Goal: Task Accomplishment & Management: Use online tool/utility

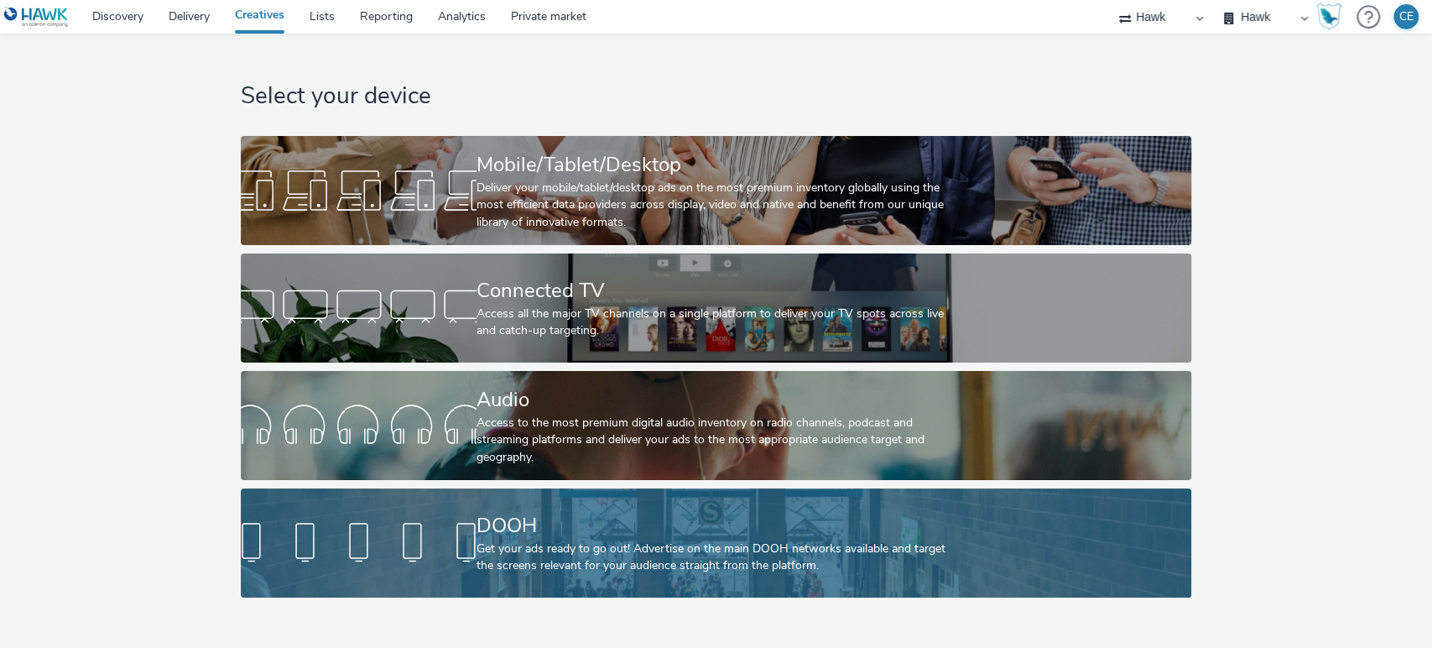
drag, startPoint x: 571, startPoint y: 513, endPoint x: 530, endPoint y: 534, distance: 45.4
click at [530, 534] on div "DOOH" at bounding box center [713, 525] width 472 height 29
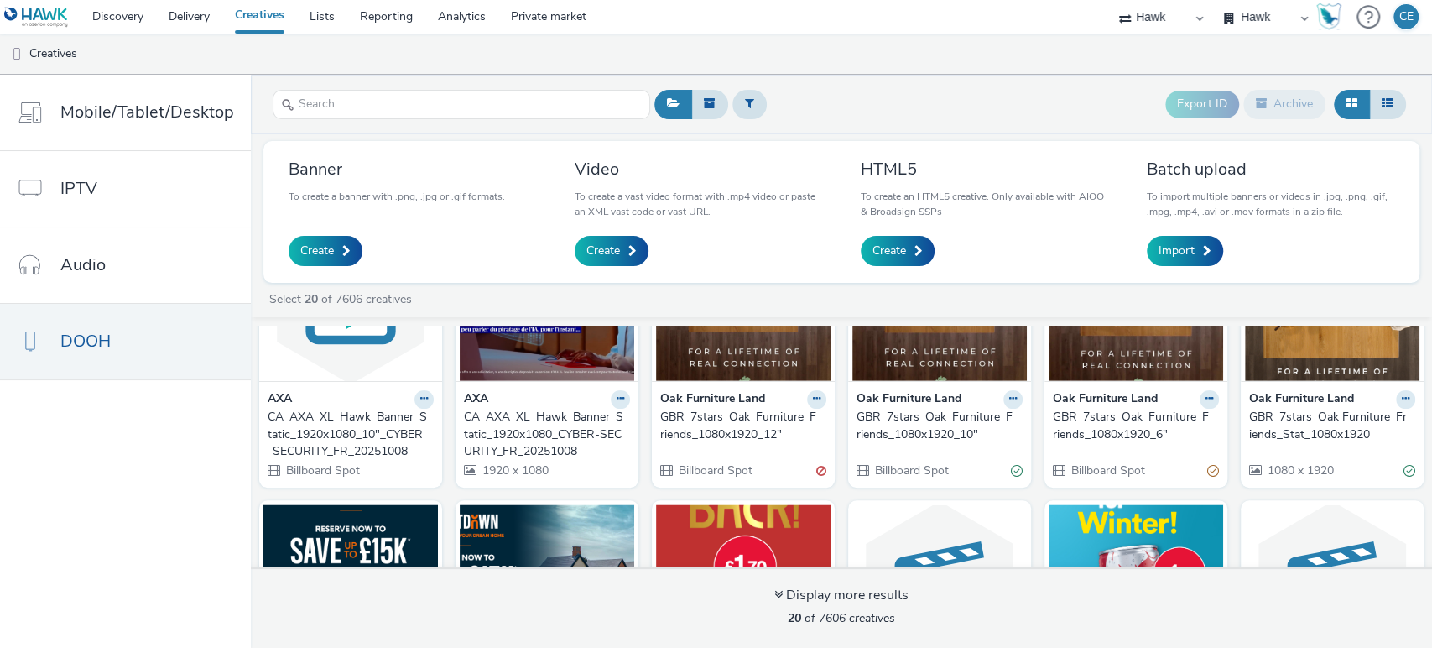
scroll to position [409, 0]
drag, startPoint x: 342, startPoint y: 459, endPoint x: 316, endPoint y: 442, distance: 31.0
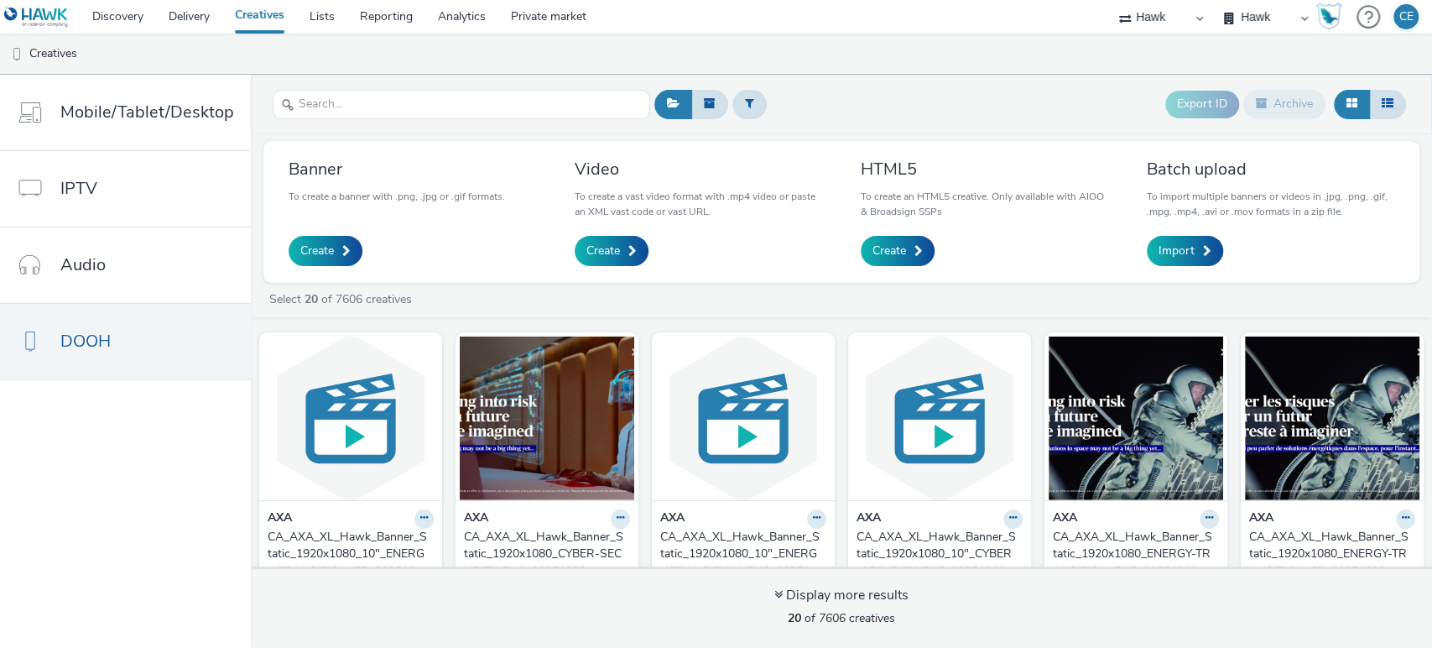
scroll to position [54, 0]
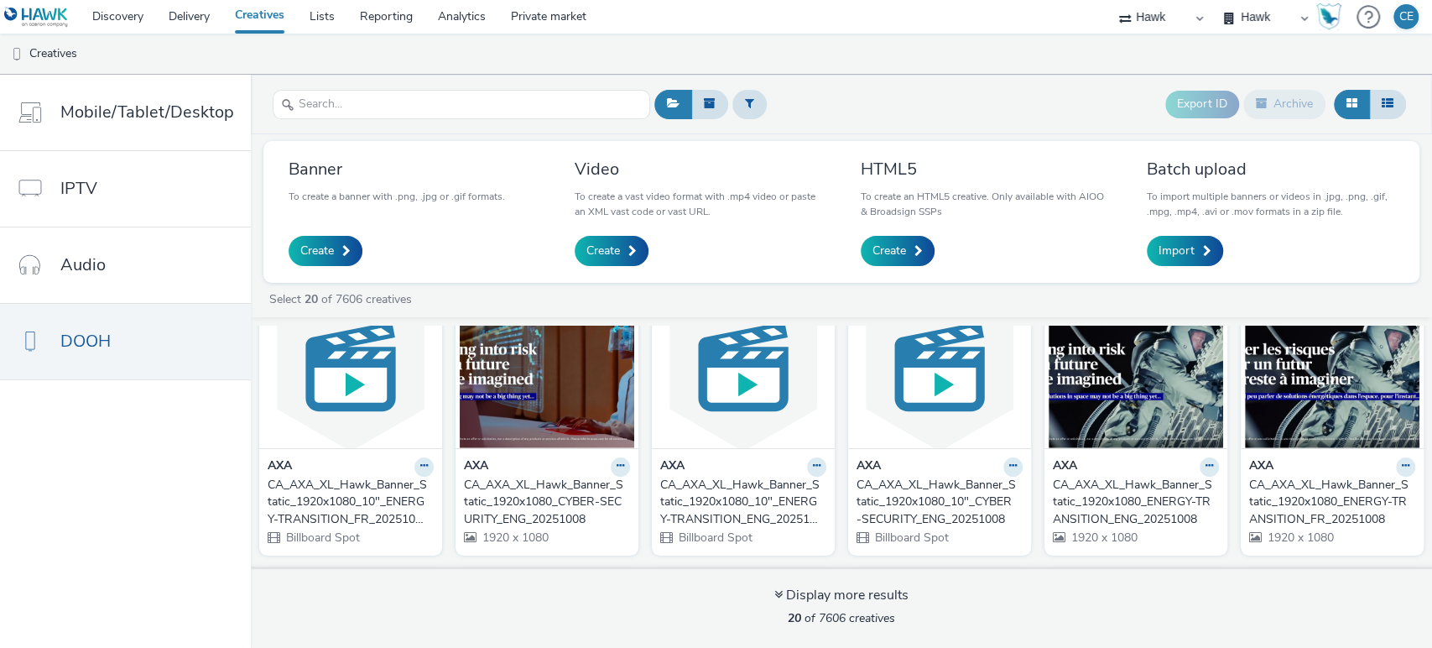
drag, startPoint x: 1084, startPoint y: 544, endPoint x: 1072, endPoint y: 498, distance: 47.6
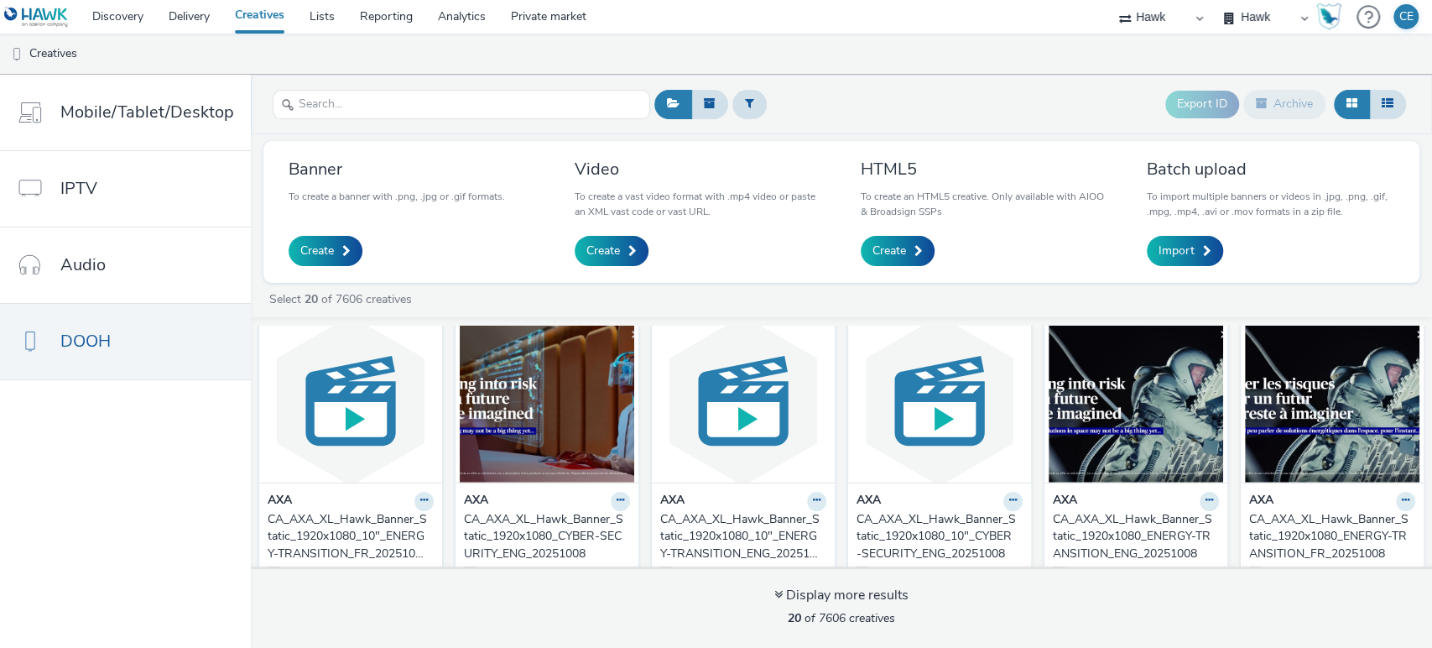
scroll to position [0, 0]
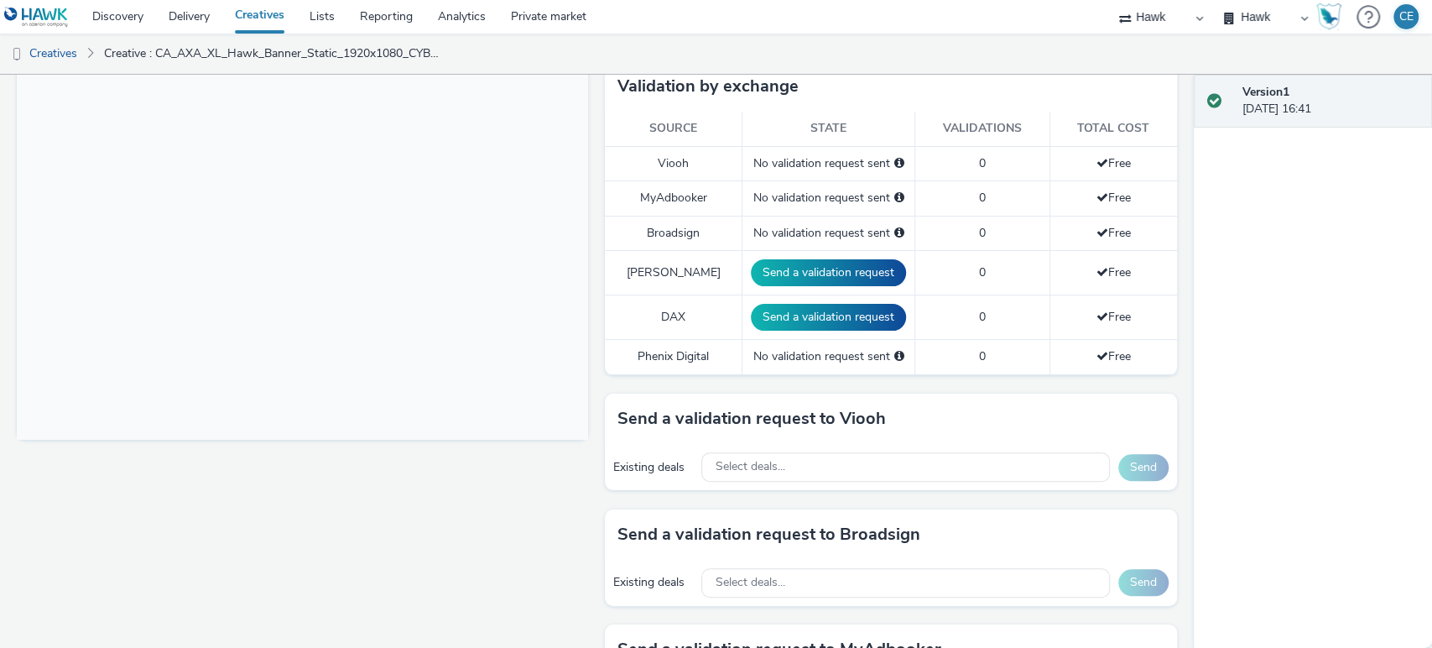
scroll to position [458, 0]
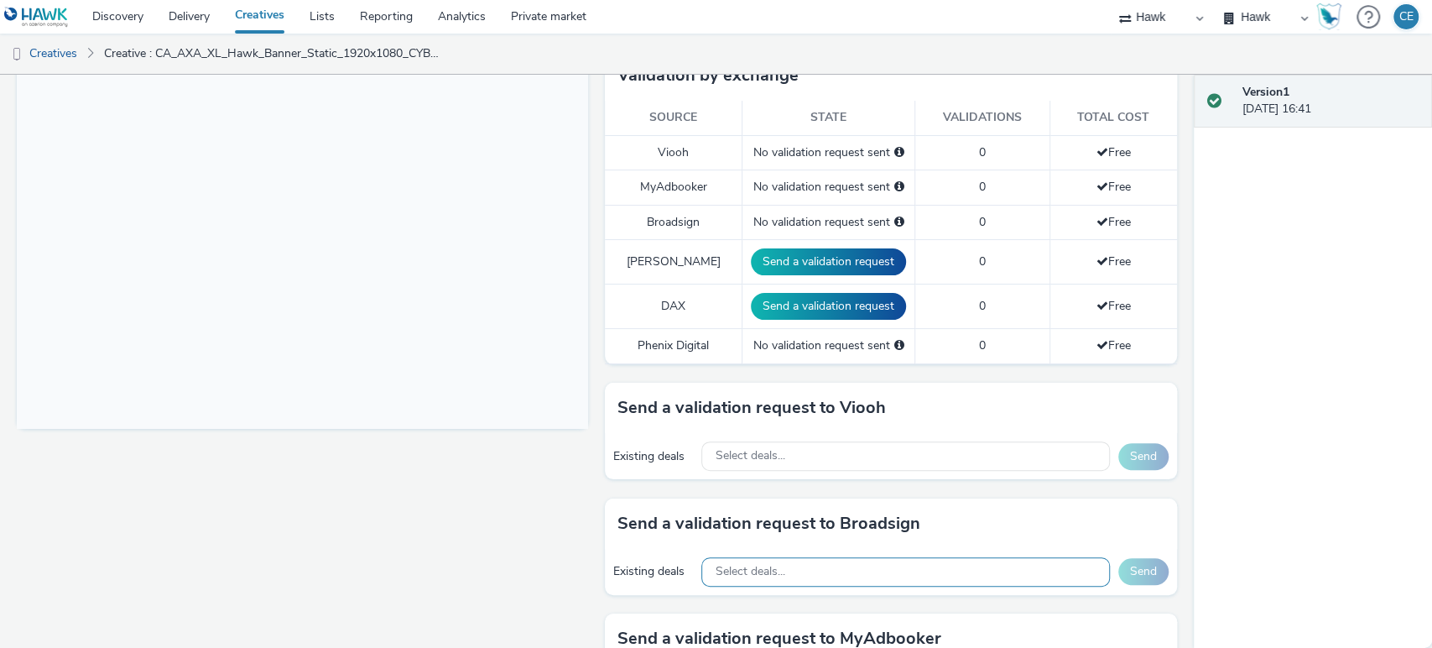
click at [773, 571] on span "Select deals..." at bounding box center [750, 572] width 70 height 14
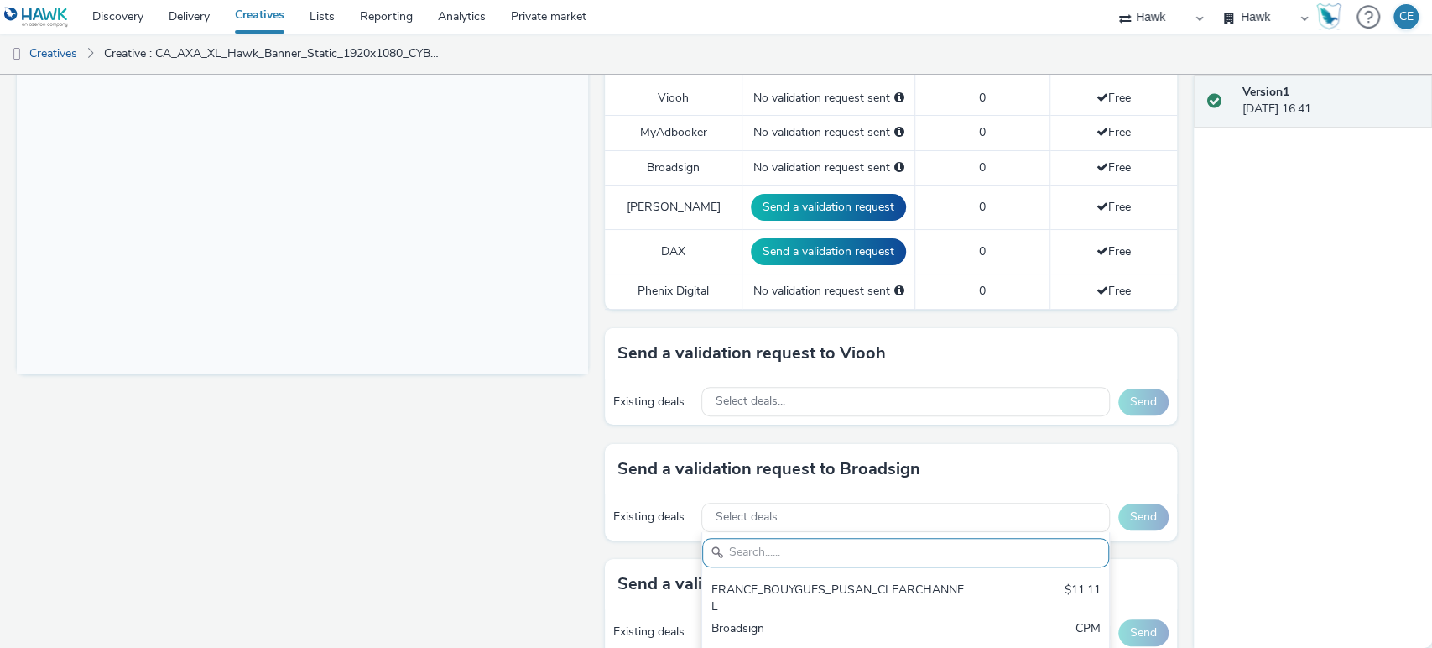
paste input "captivate_office US"
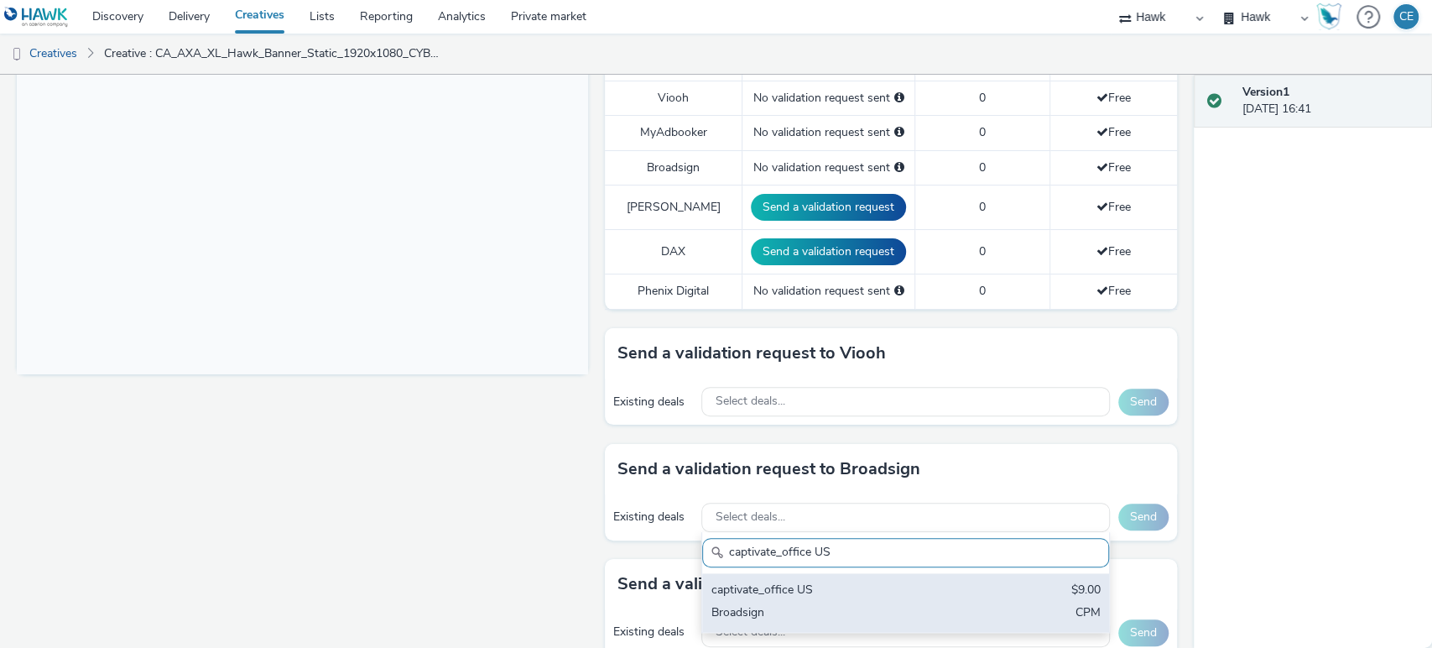
type input "captivate_office US"
click at [816, 582] on div "captivate_office US" at bounding box center [839, 591] width 257 height 19
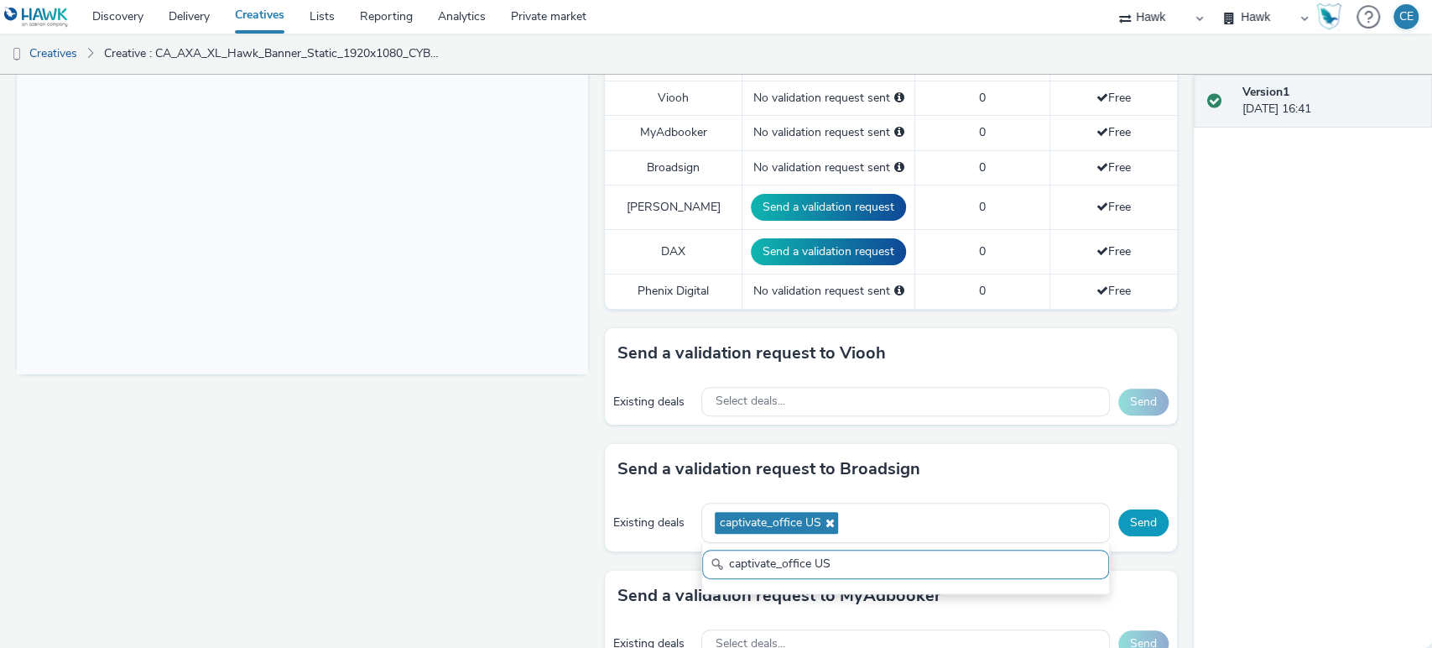
scroll to position [0, 0]
click at [1119, 515] on button "Send" at bounding box center [1144, 522] width 50 height 27
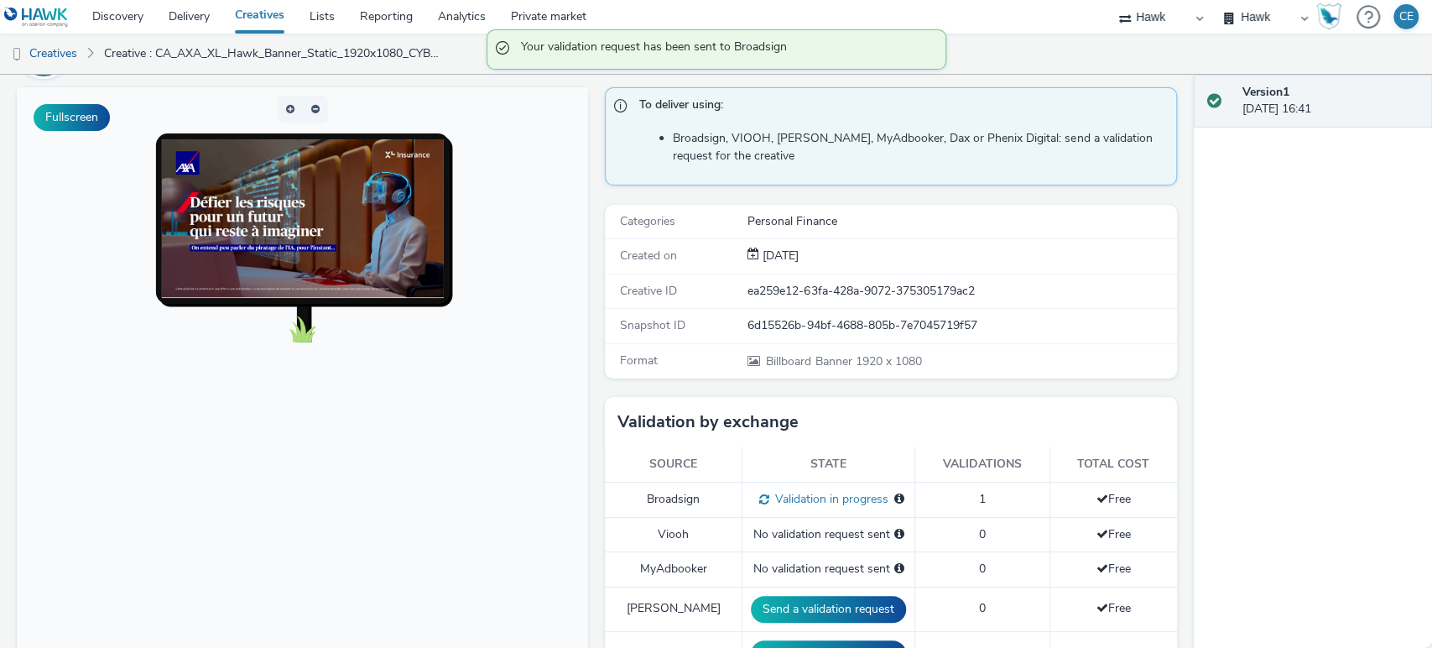
scroll to position [107, 0]
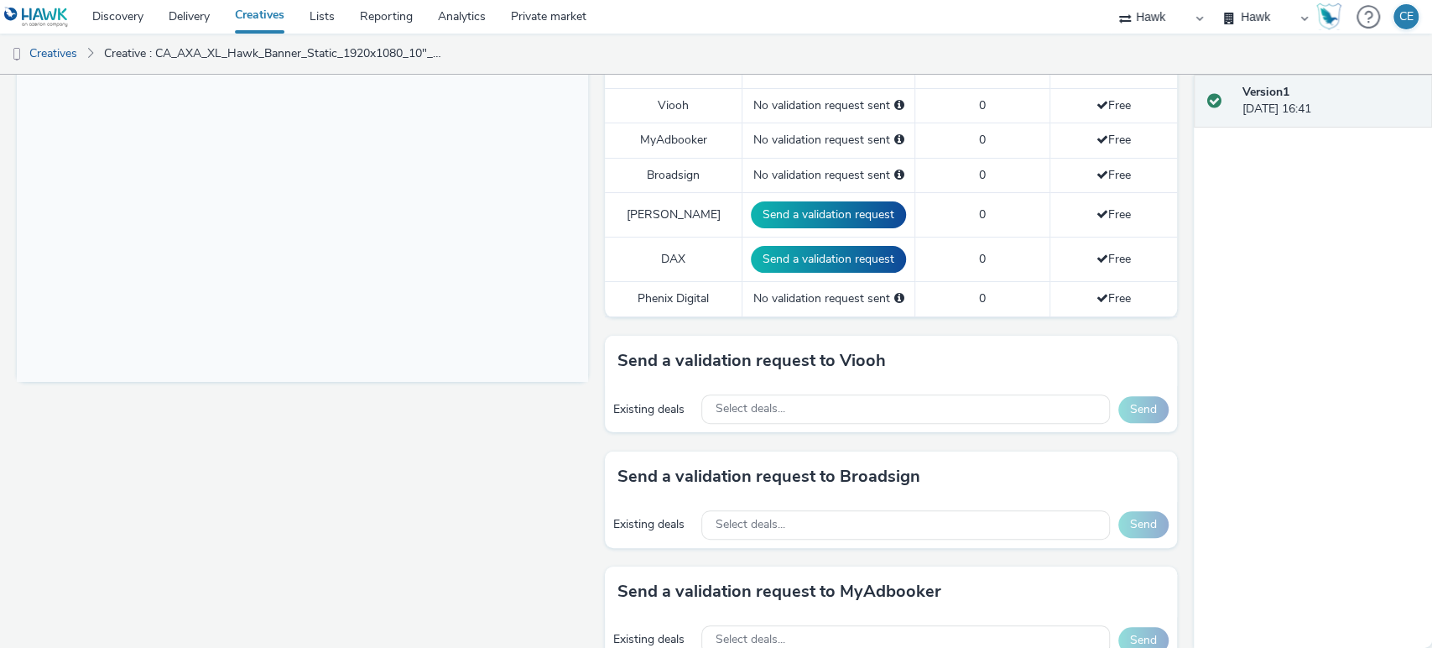
scroll to position [510, 0]
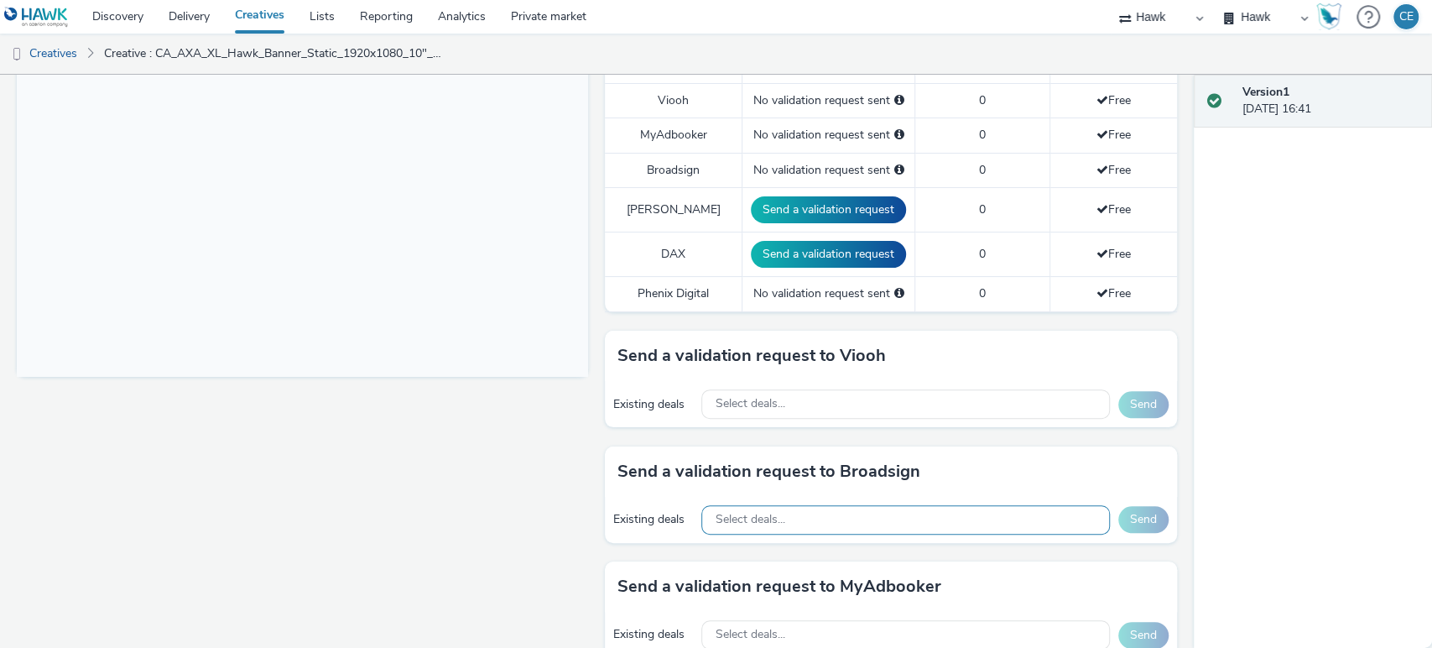
click at [810, 523] on div "Select deals..." at bounding box center [906, 519] width 408 height 29
paste input "captivate_office US"
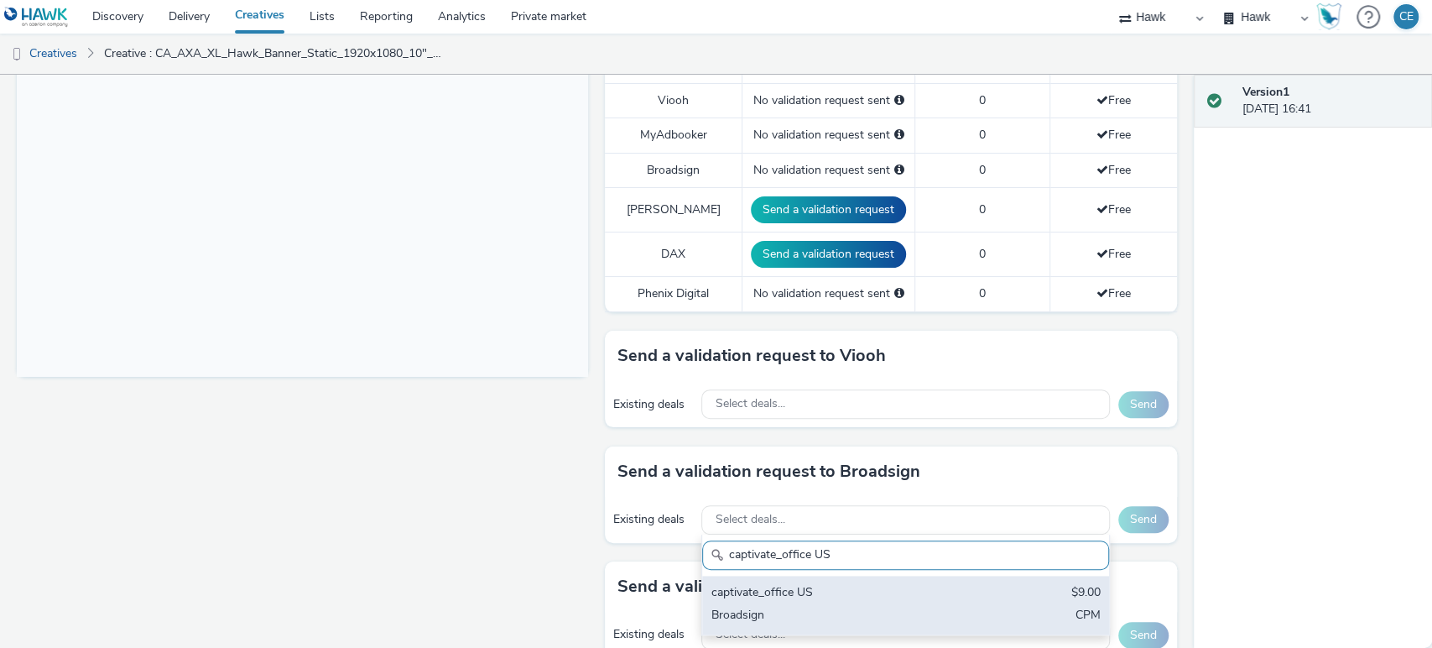
type input "captivate_office US"
click at [853, 580] on div "captivate_office US $9.00 Broadsign CPM" at bounding box center [905, 605] width 406 height 59
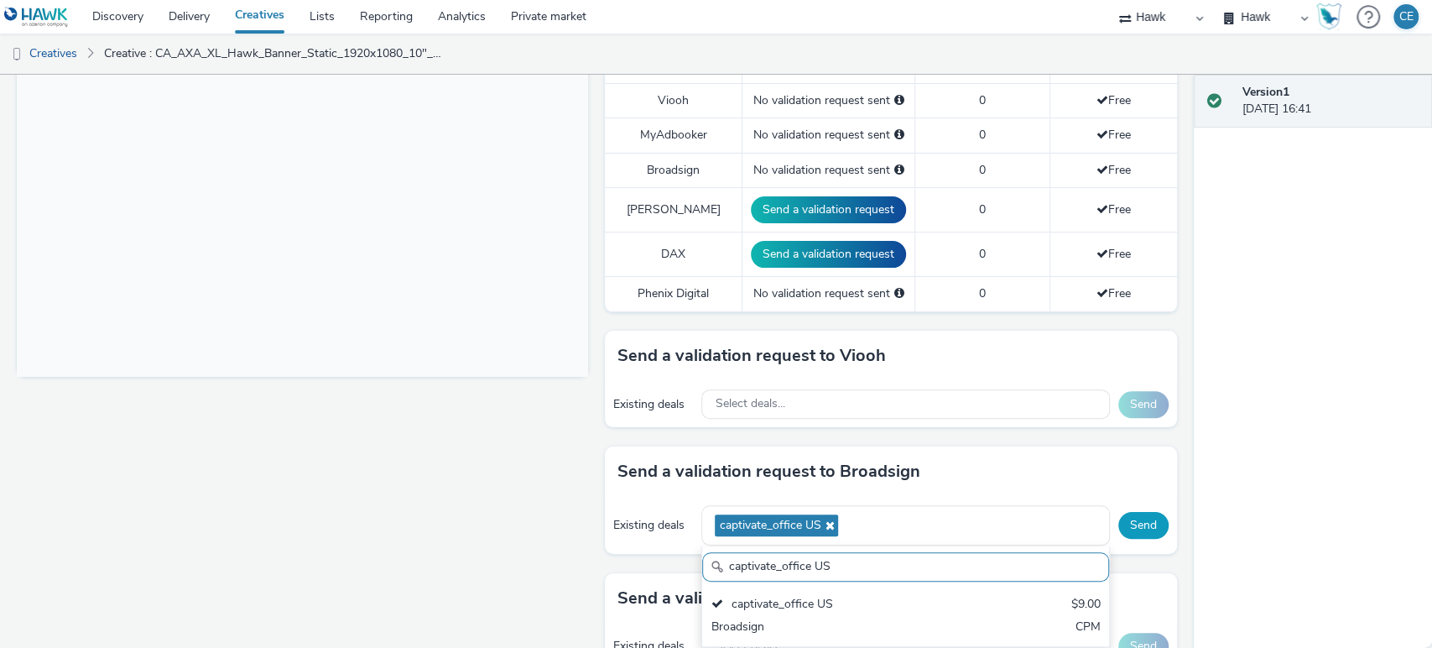
scroll to position [0, 0]
click at [1120, 518] on button "Send" at bounding box center [1144, 525] width 50 height 27
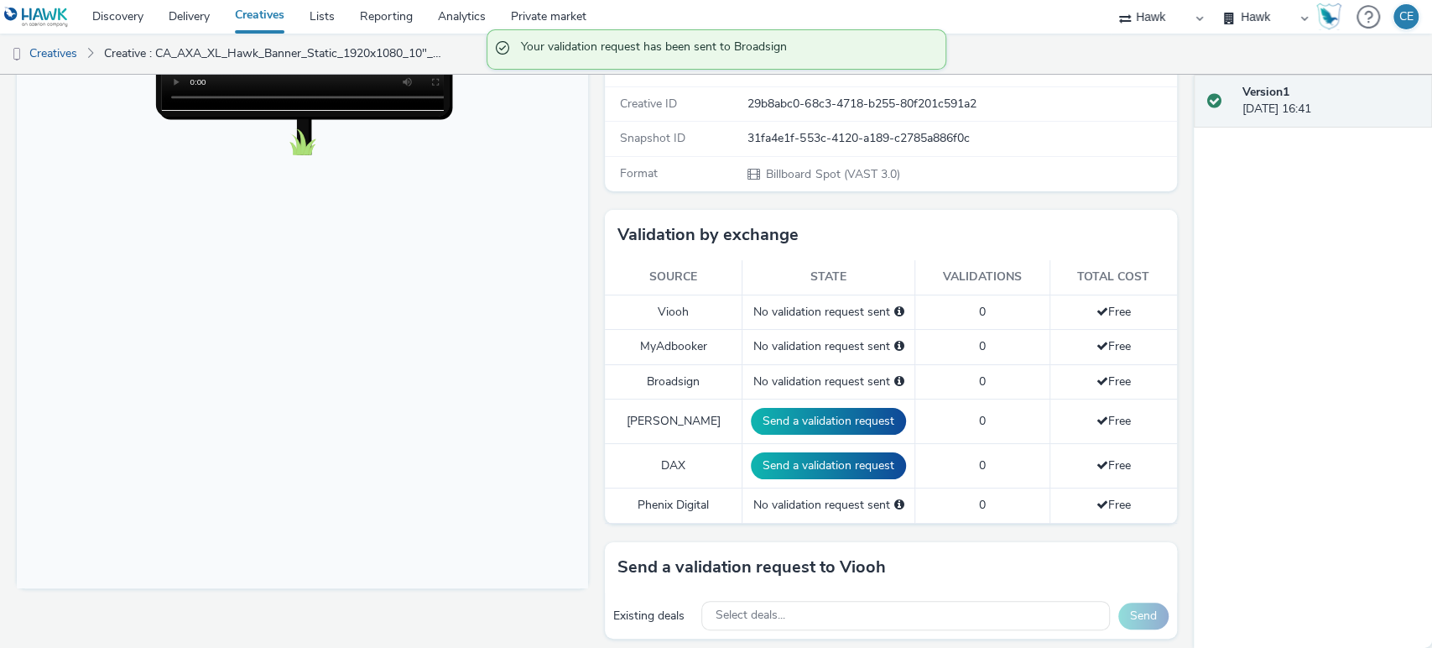
scroll to position [405, 0]
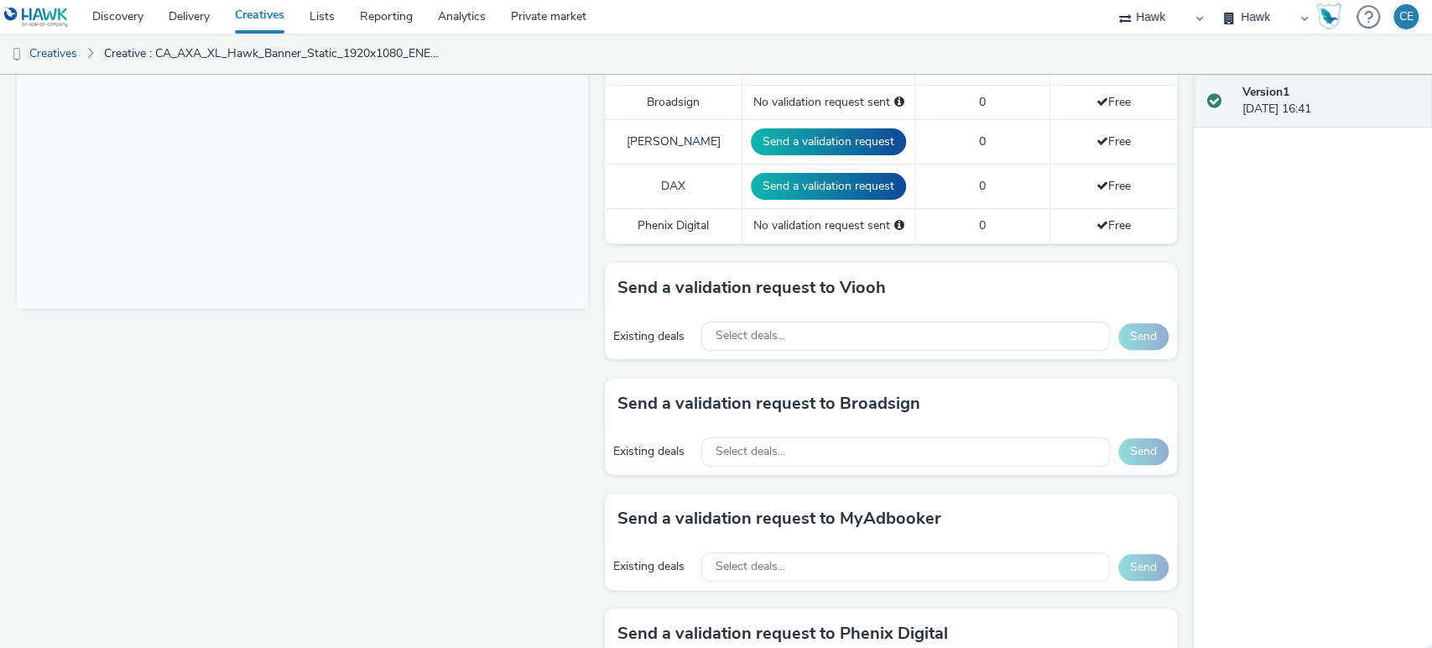
scroll to position [608, 0]
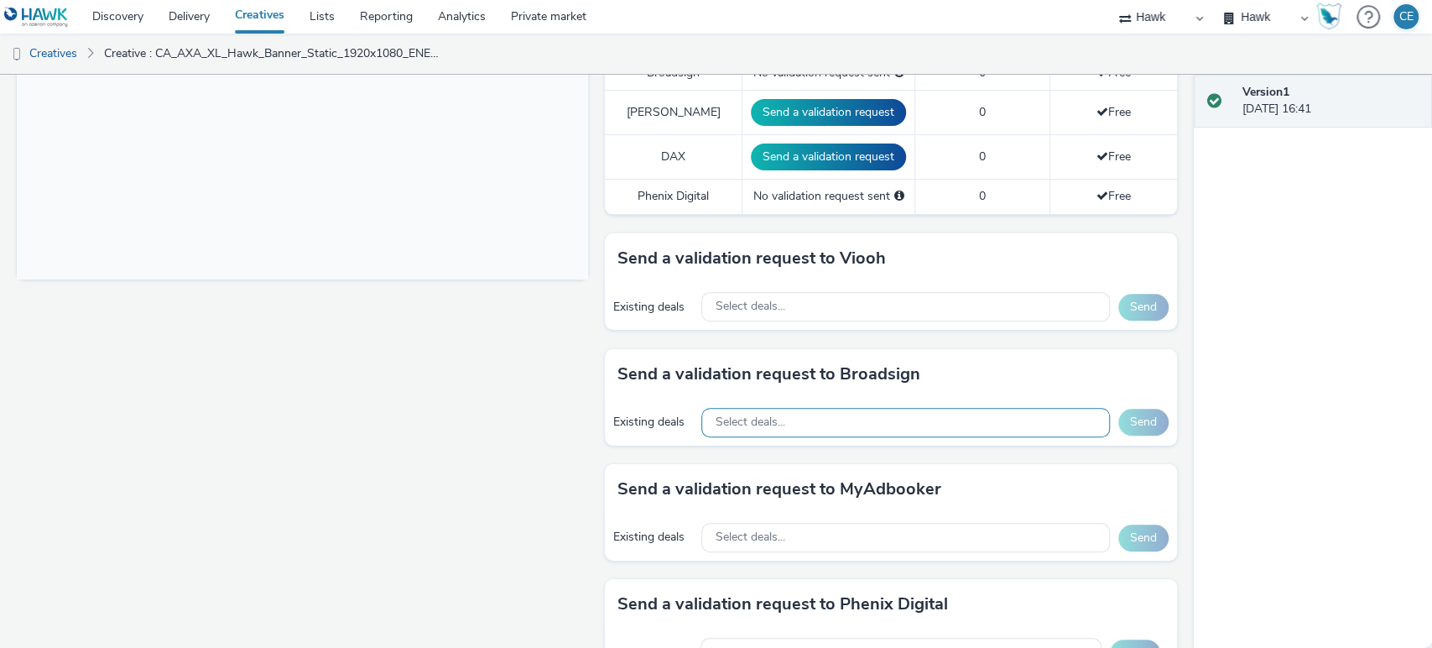
click at [827, 417] on div "Select deals..." at bounding box center [906, 422] width 408 height 29
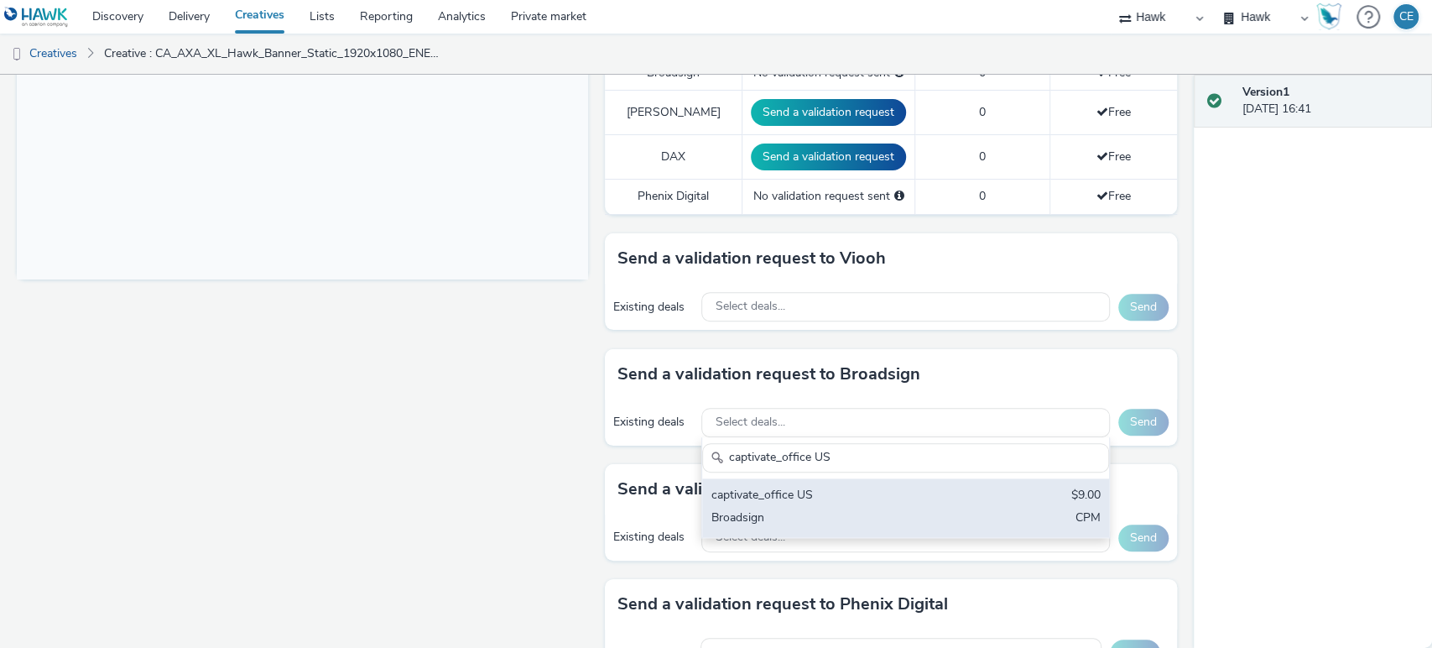
type input "captivate_office US"
click at [832, 521] on div "Broadsign" at bounding box center [839, 518] width 257 height 19
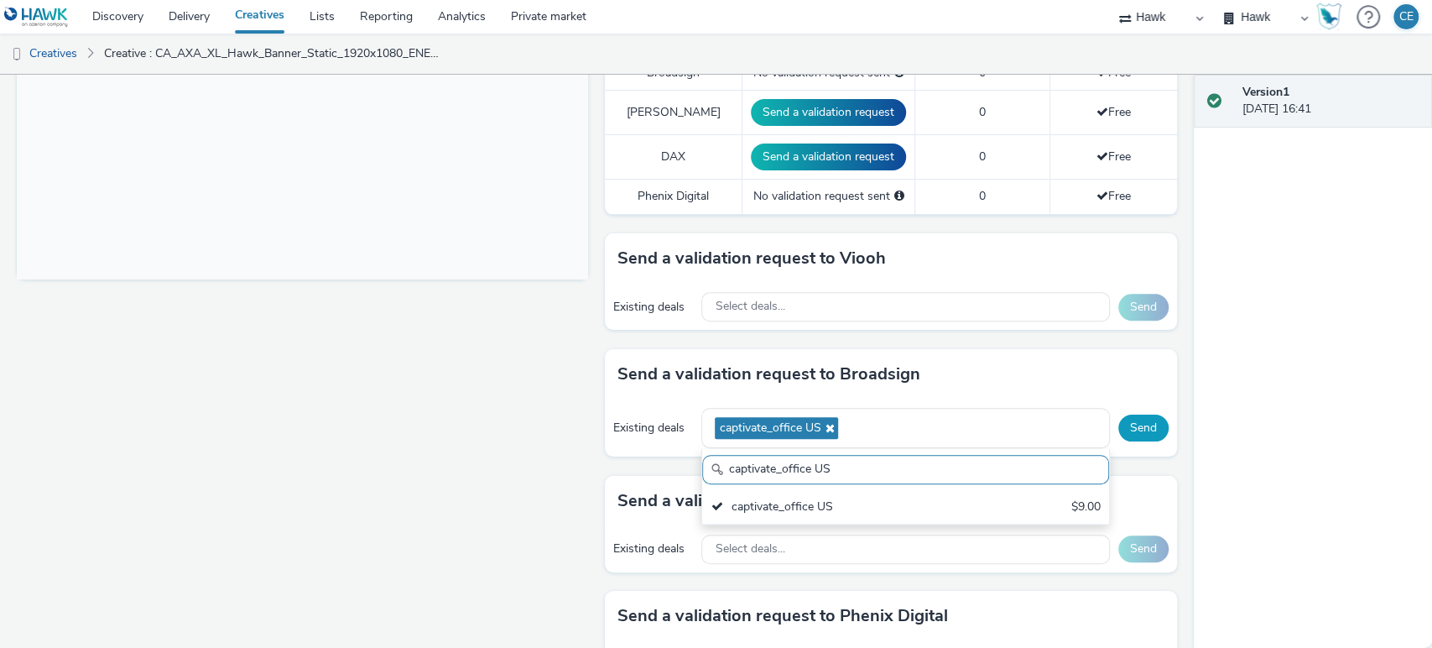
click at [1119, 419] on button "Send" at bounding box center [1144, 428] width 50 height 27
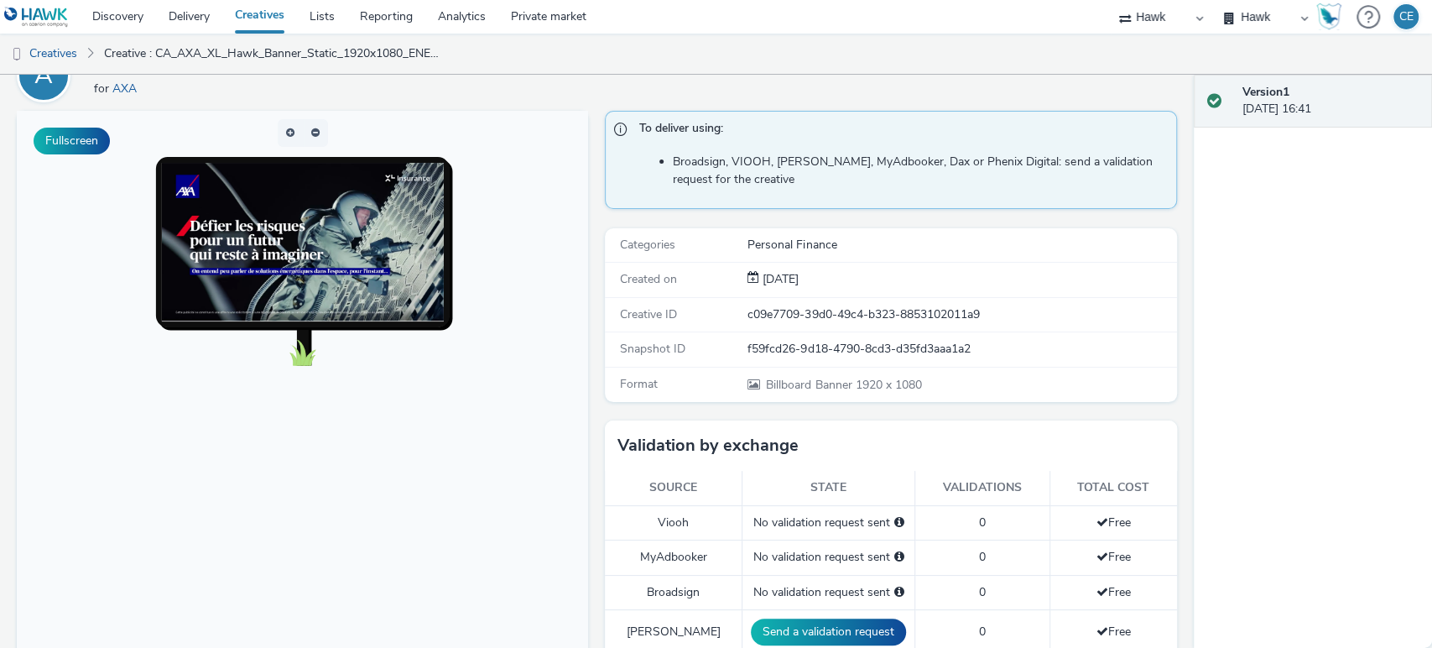
scroll to position [87, 0]
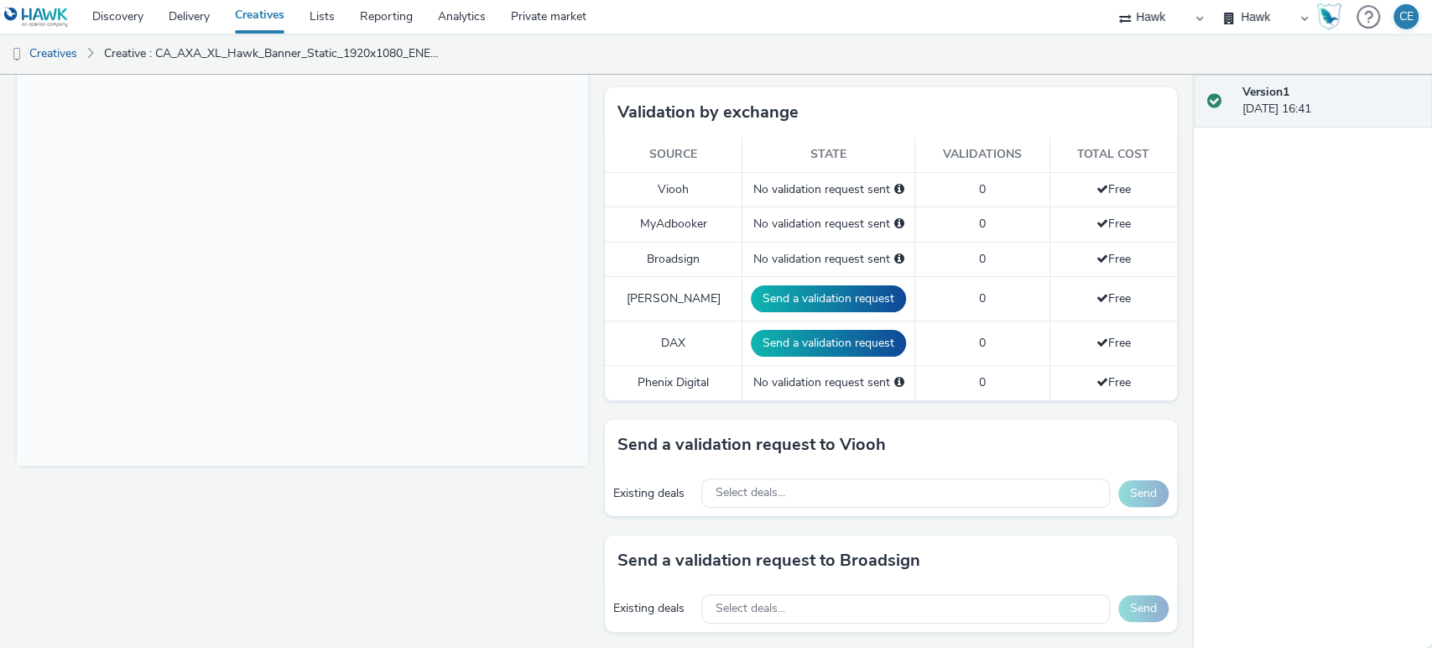
scroll to position [476, 0]
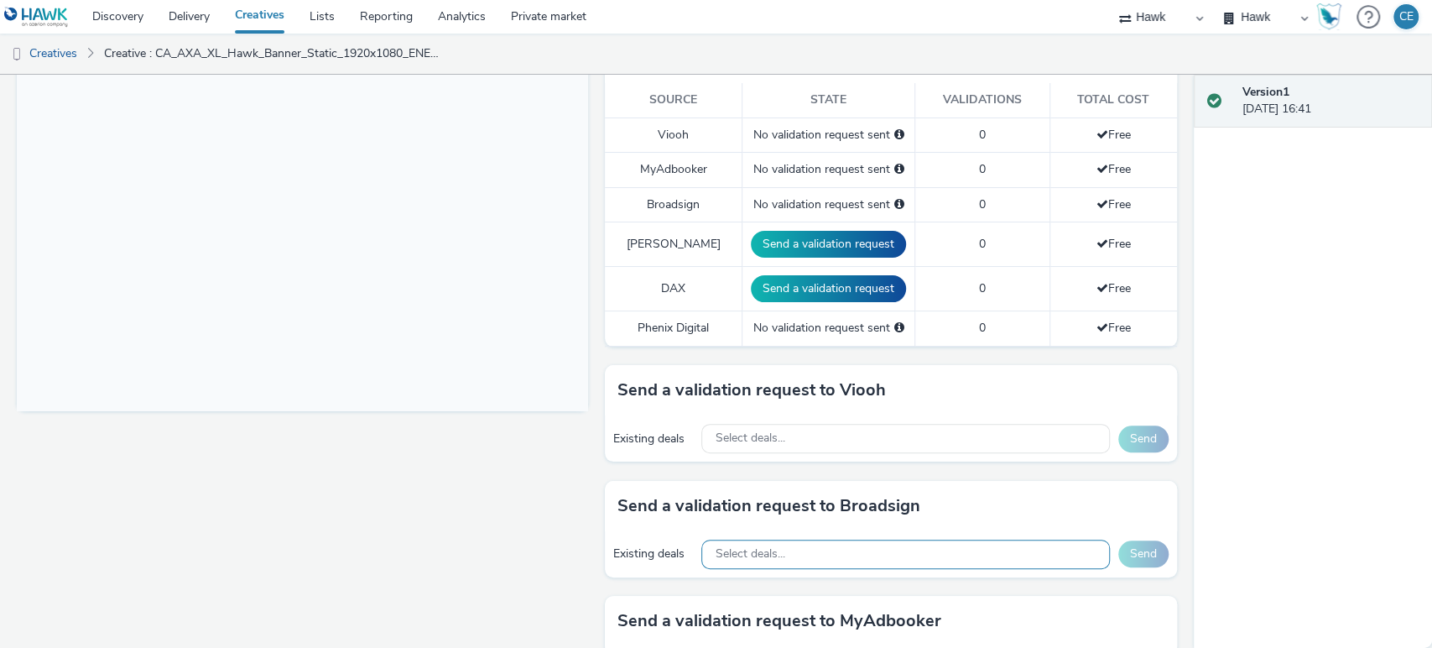
click at [792, 550] on div "Select deals..." at bounding box center [906, 554] width 408 height 29
paste input "captivate_office US"
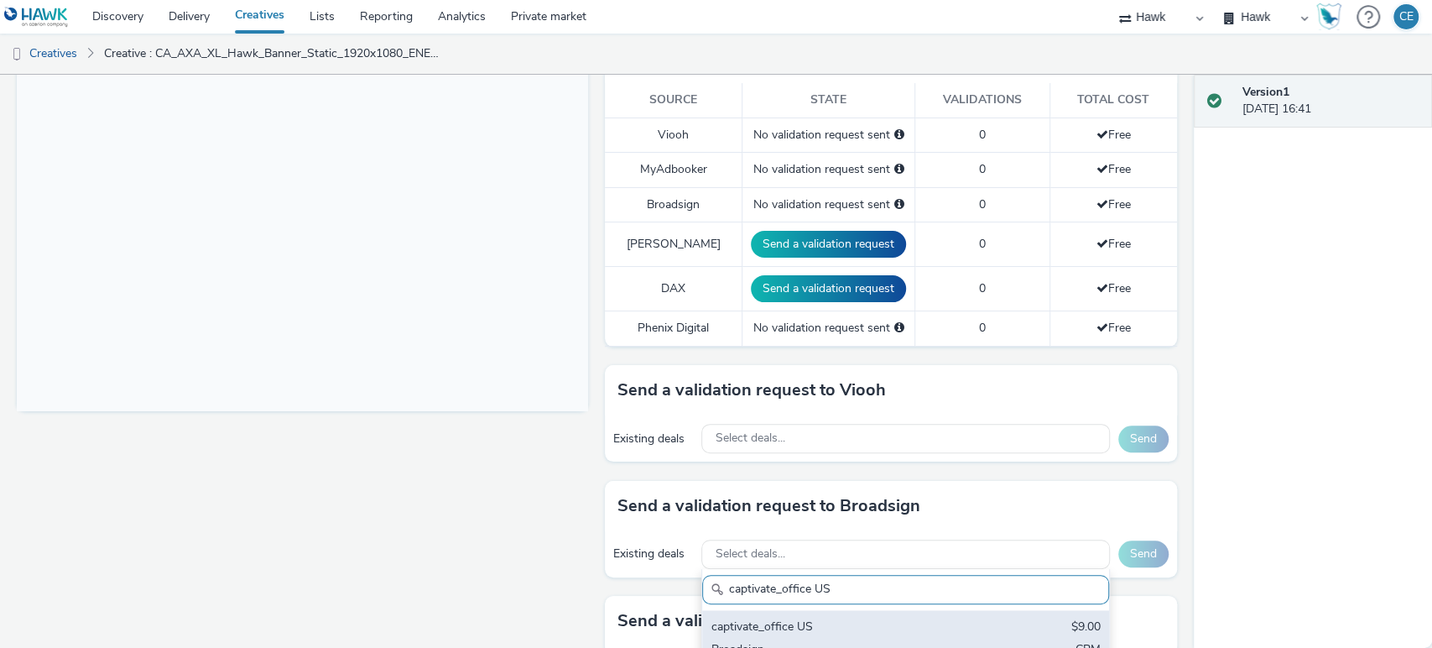
type input "captivate_office US"
click at [874, 629] on div "captivate_office US" at bounding box center [839, 627] width 257 height 19
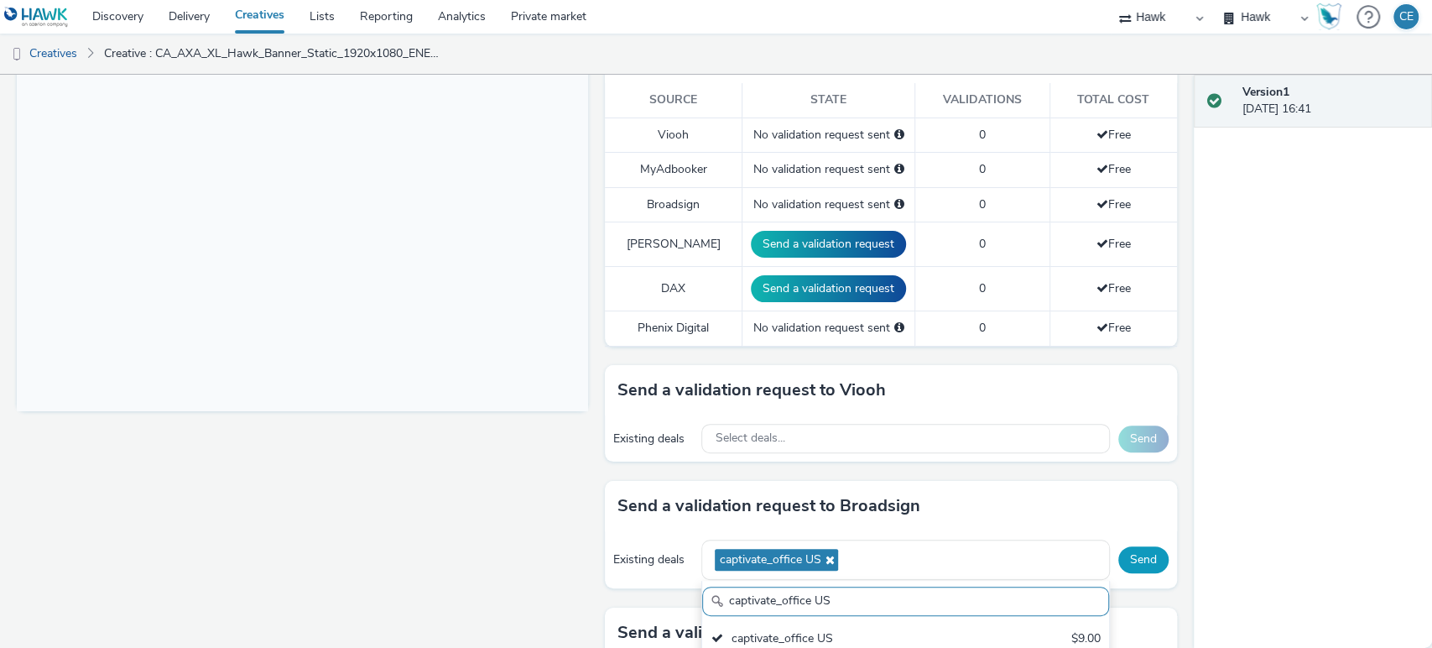
scroll to position [0, 0]
click at [1136, 560] on button "Send" at bounding box center [1144, 559] width 50 height 27
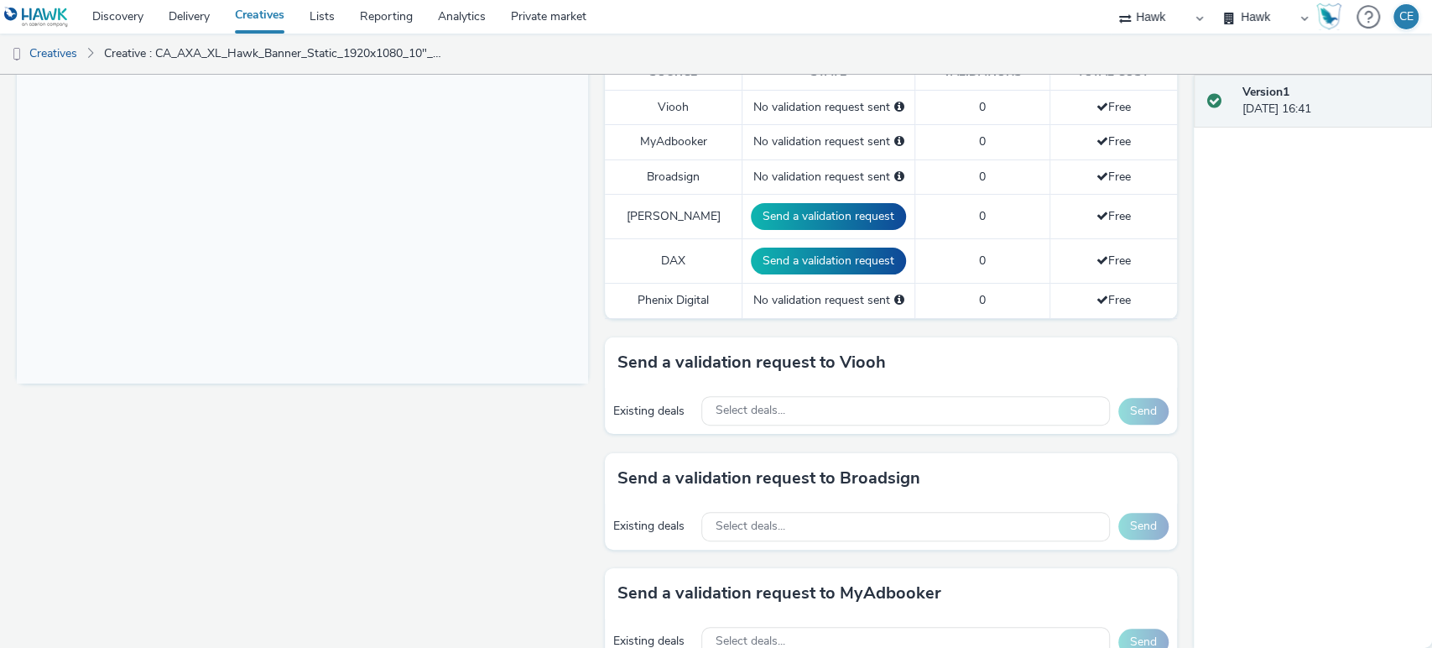
scroll to position [506, 0]
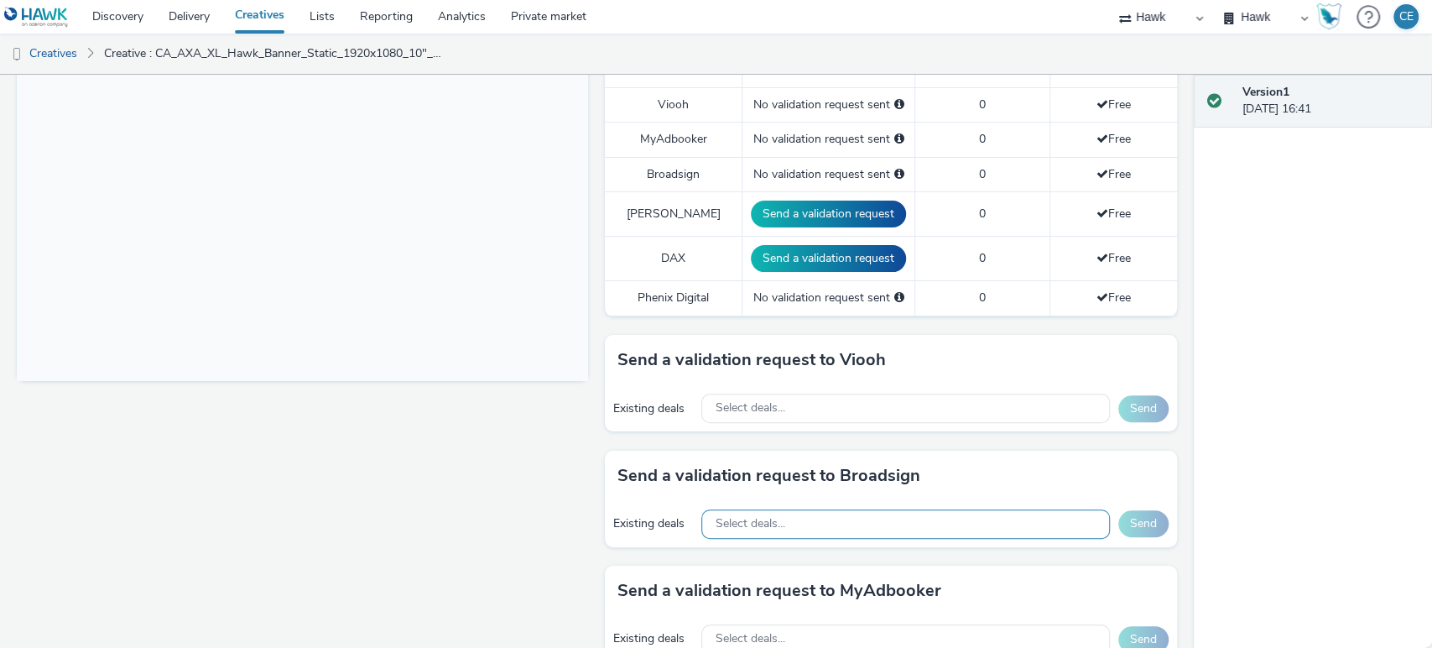
click at [797, 526] on div "Select deals..." at bounding box center [906, 523] width 408 height 29
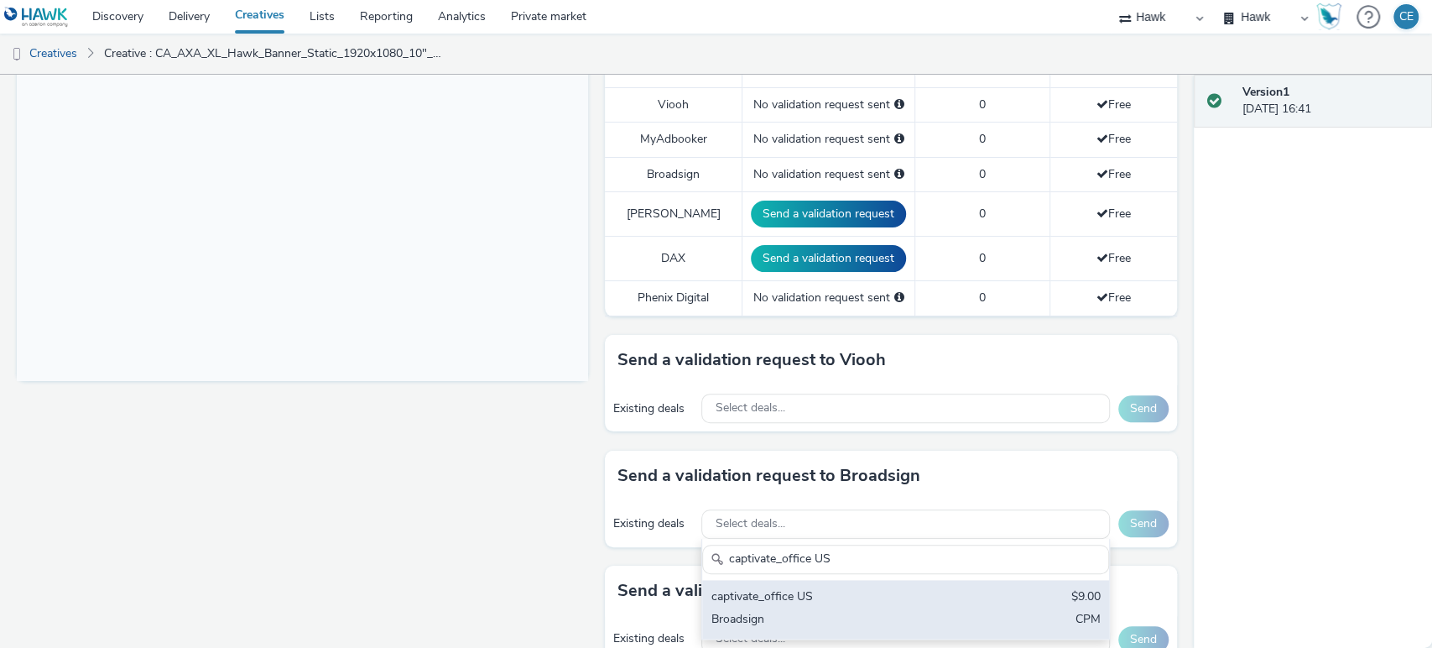
type input "captivate_office US"
click at [835, 598] on div "captivate_office US" at bounding box center [839, 597] width 257 height 19
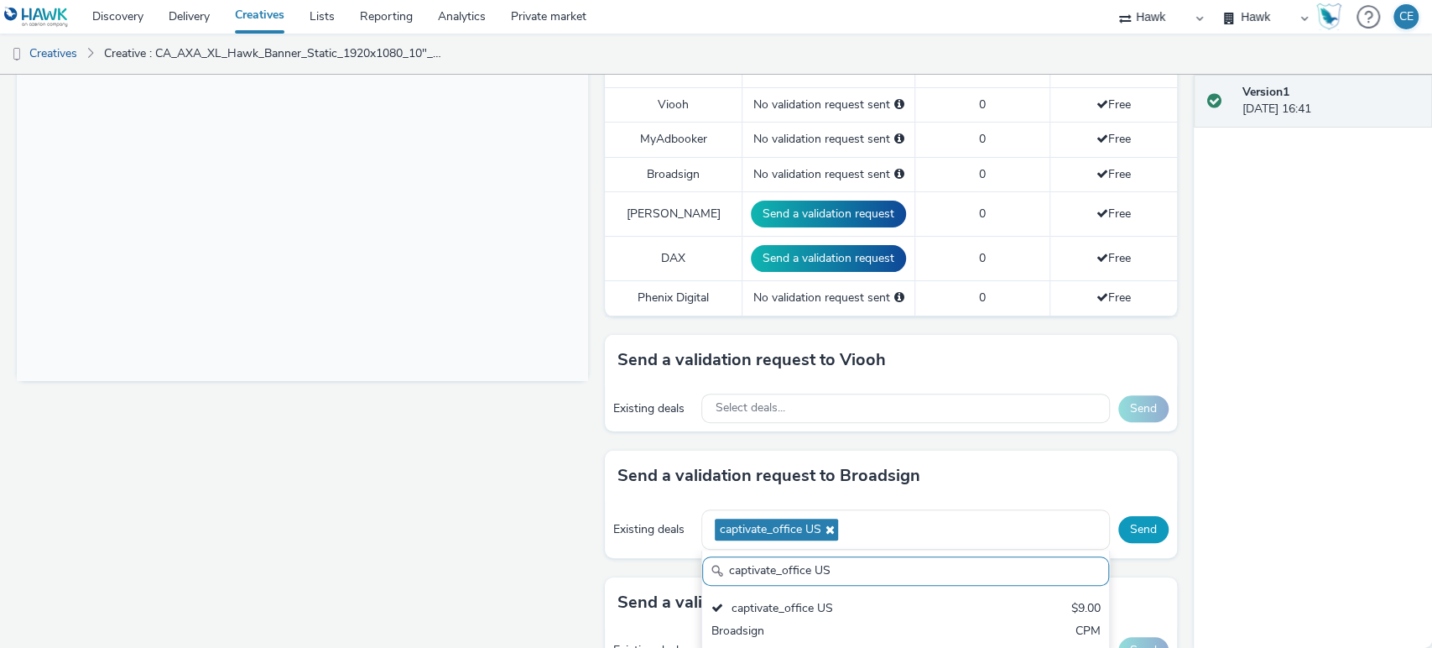
scroll to position [0, 0]
click at [1129, 535] on button "Send" at bounding box center [1144, 529] width 50 height 27
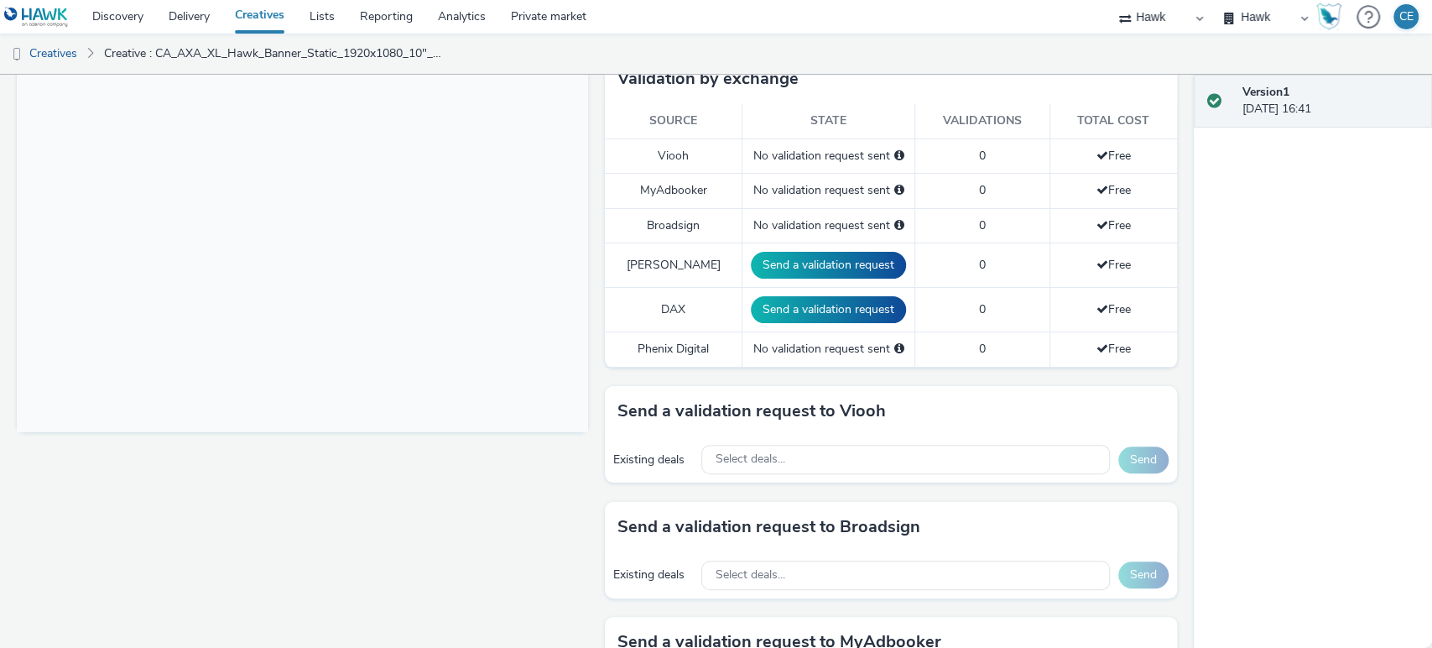
scroll to position [503, 0]
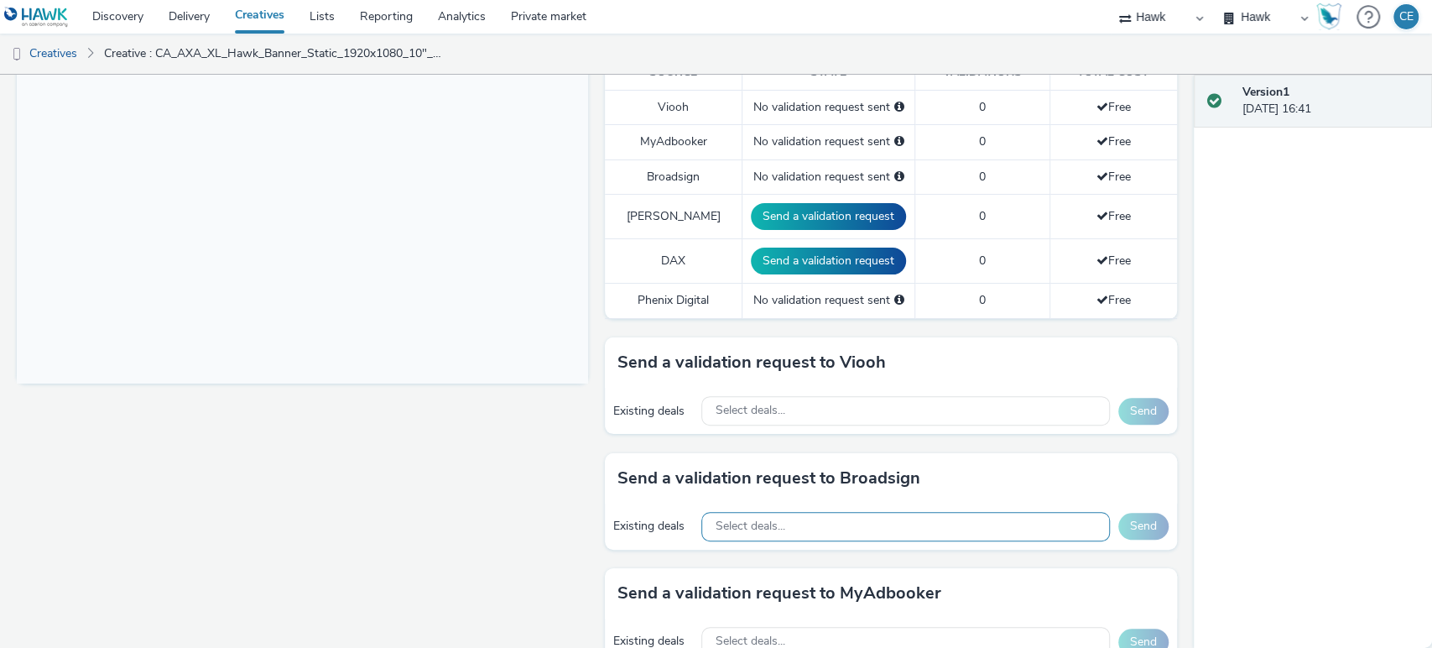
click at [817, 517] on div "Select deals..." at bounding box center [906, 526] width 408 height 29
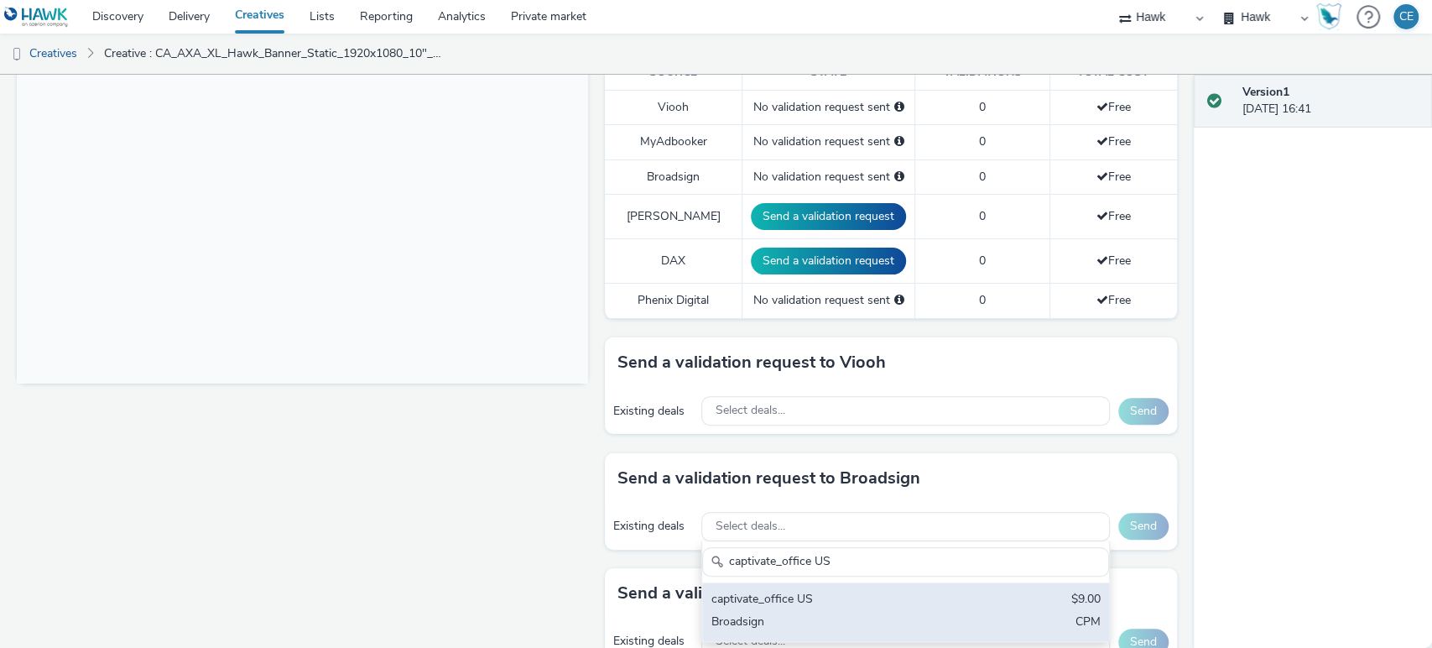
type input "captivate_office US"
click at [860, 613] on div "Broadsign" at bounding box center [839, 622] width 257 height 19
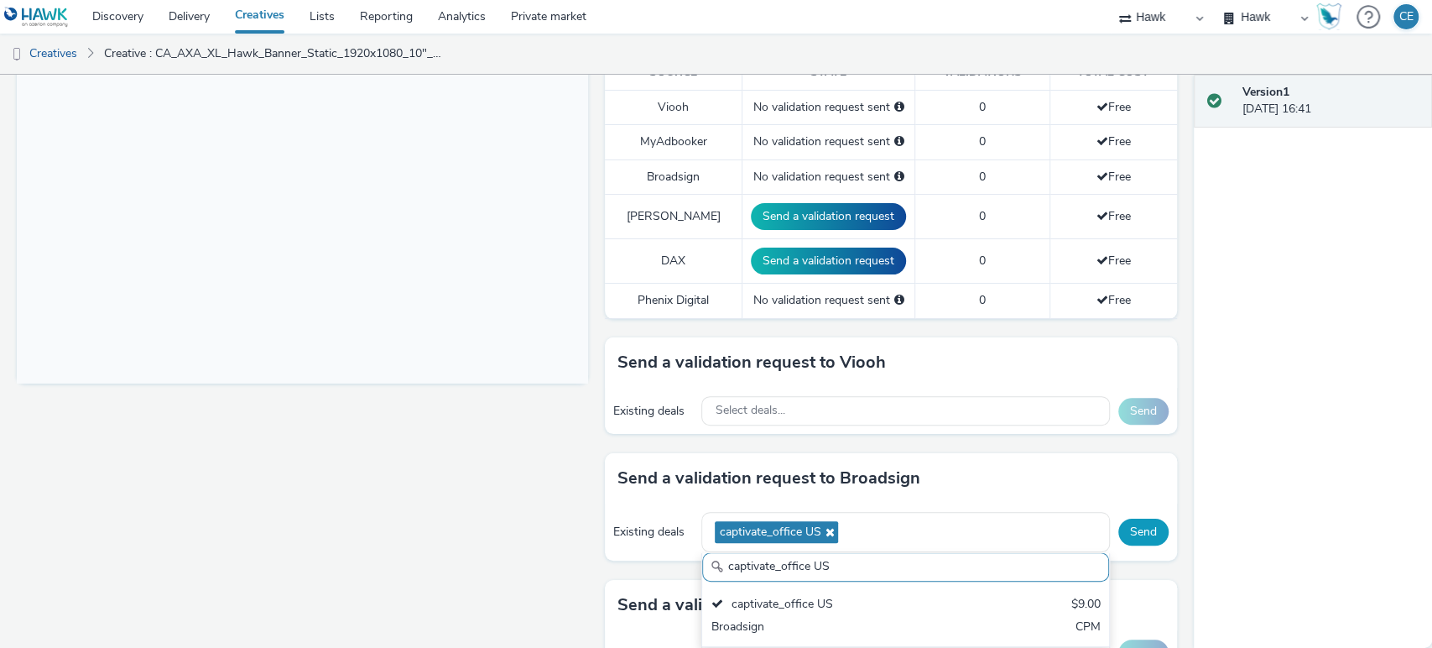
scroll to position [0, 0]
click at [1140, 530] on button "Send" at bounding box center [1144, 532] width 50 height 27
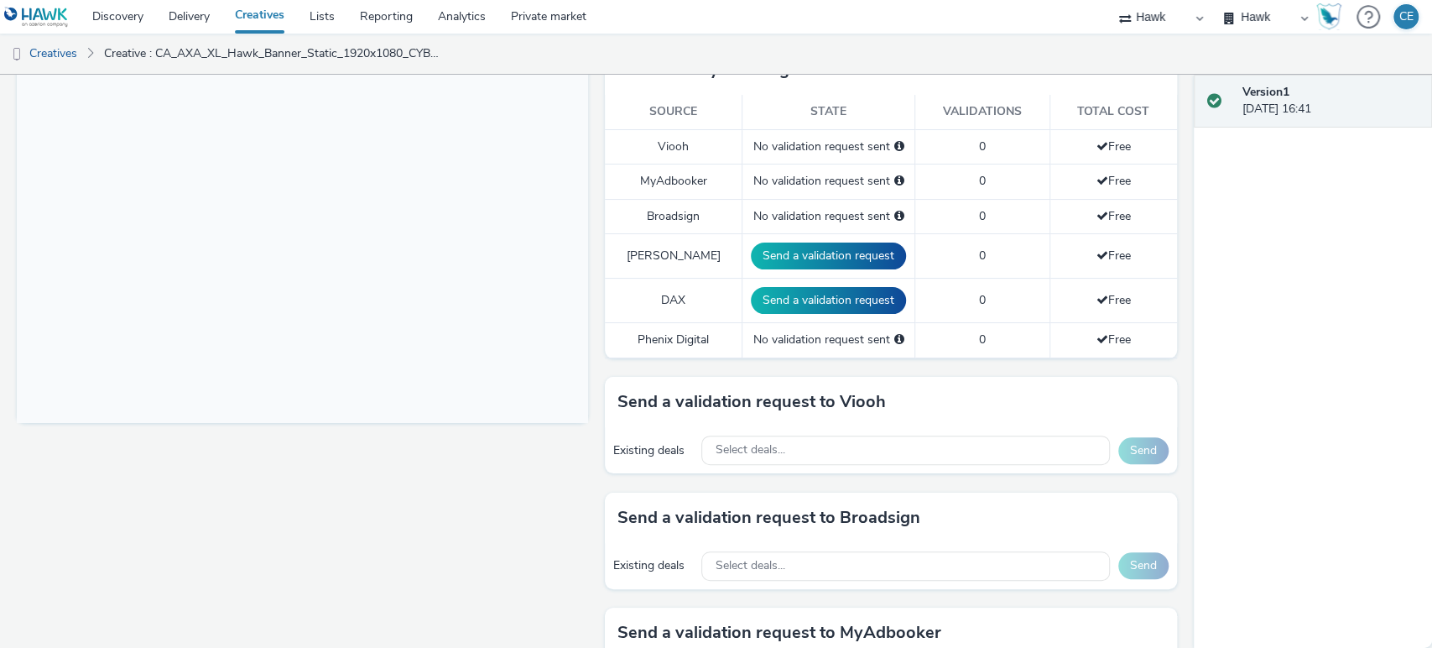
scroll to position [503, 0]
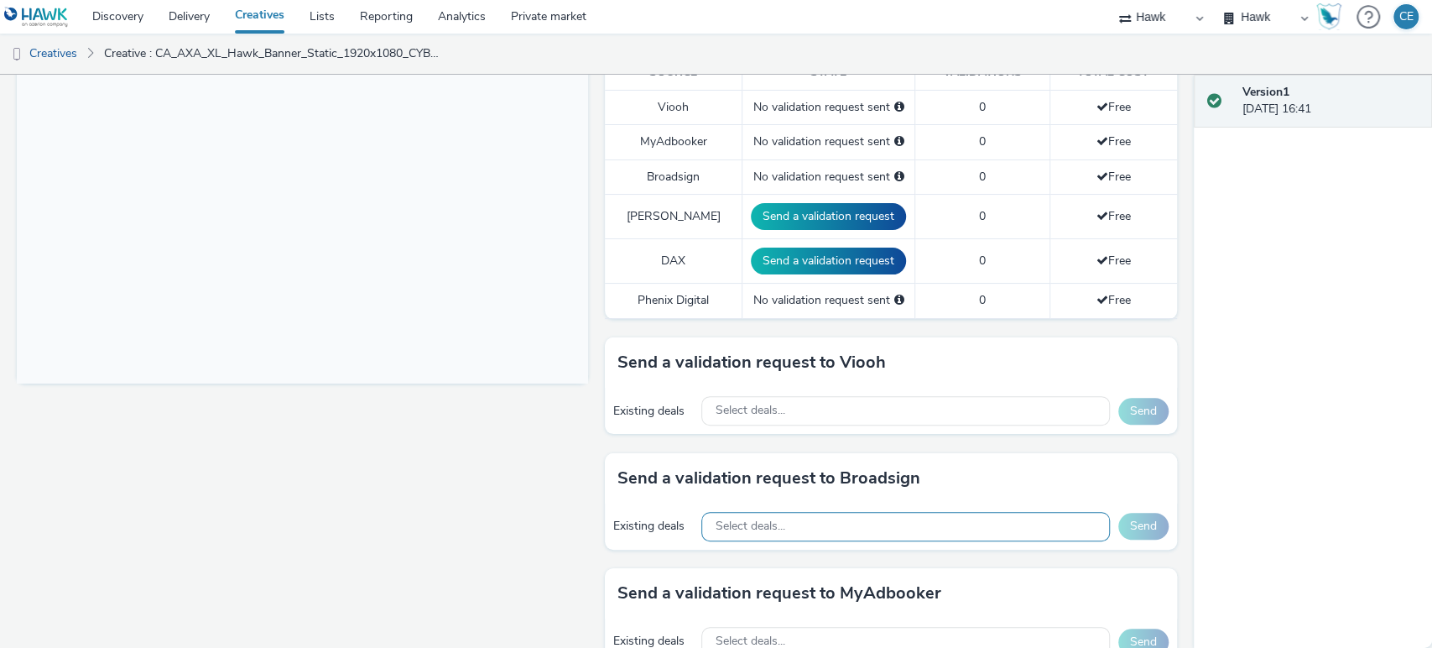
click at [804, 517] on div "Select deals..." at bounding box center [906, 526] width 408 height 29
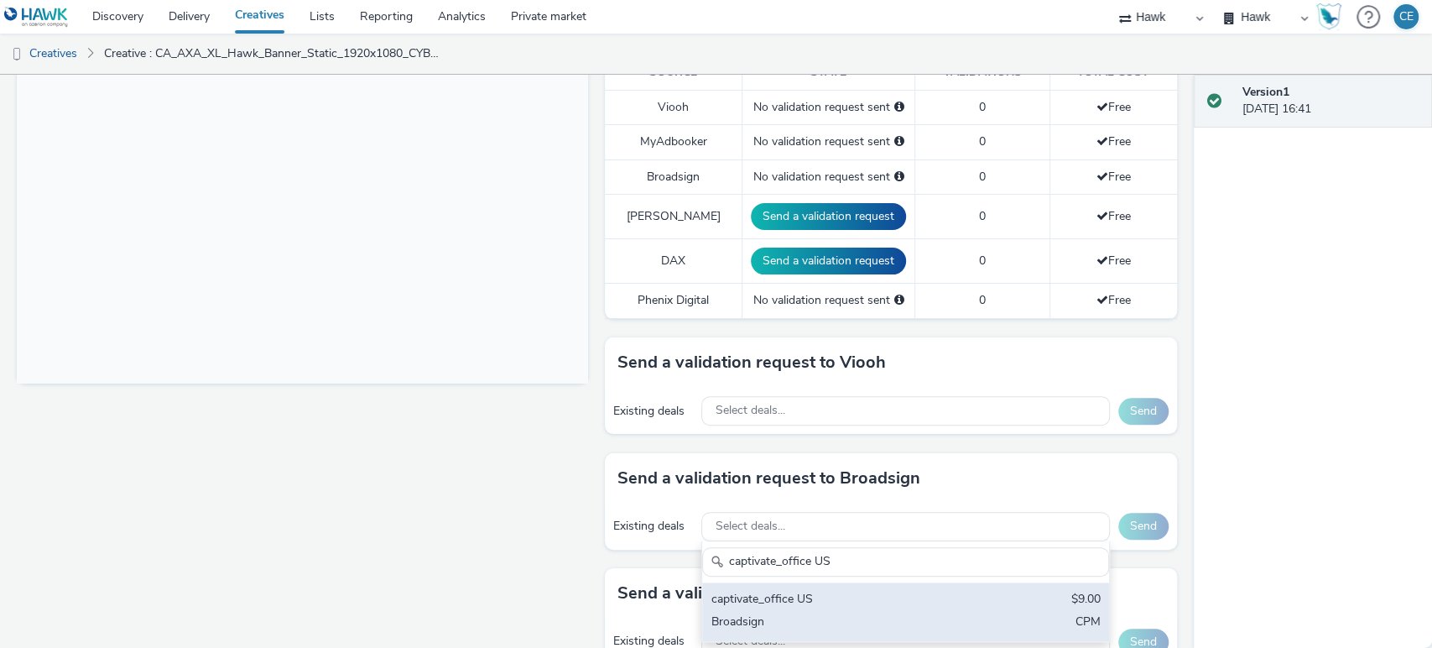
type input "captivate_office US"
click at [848, 587] on div "captivate_office US $9.00 Broadsign CPM" at bounding box center [905, 611] width 406 height 59
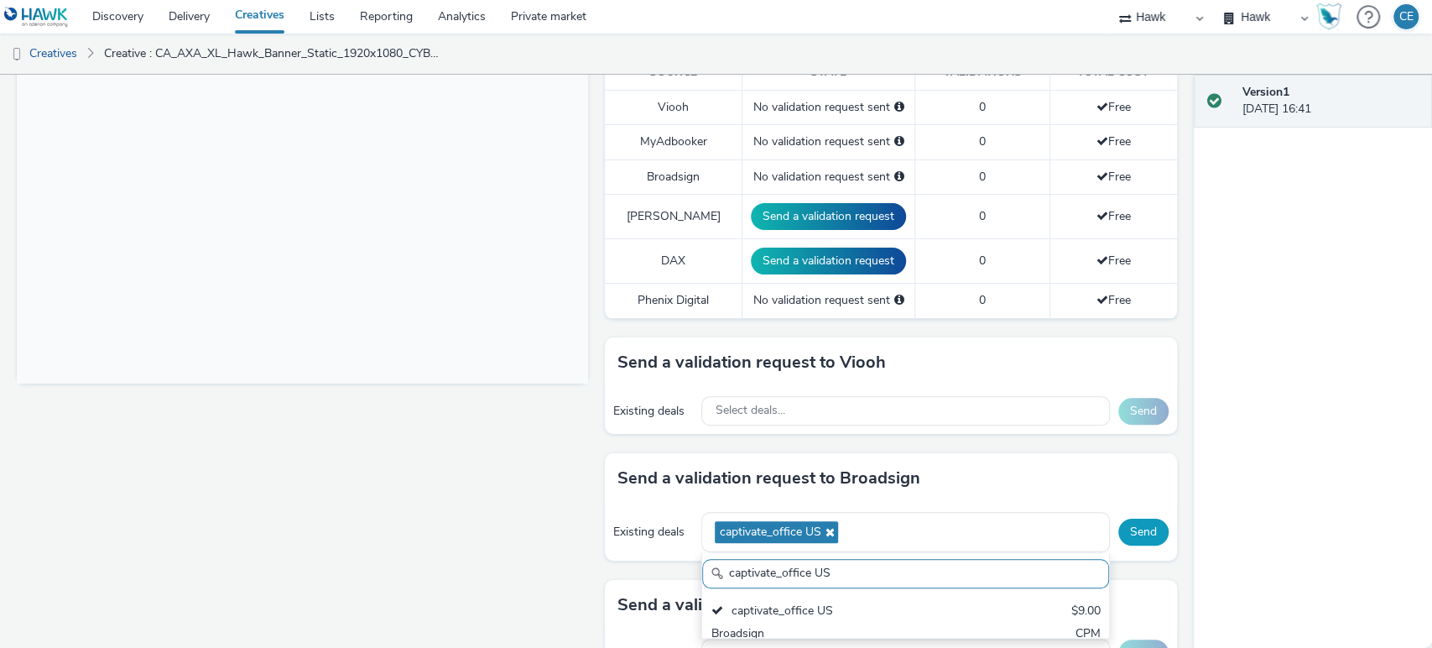
click at [1121, 542] on button "Send" at bounding box center [1144, 532] width 50 height 27
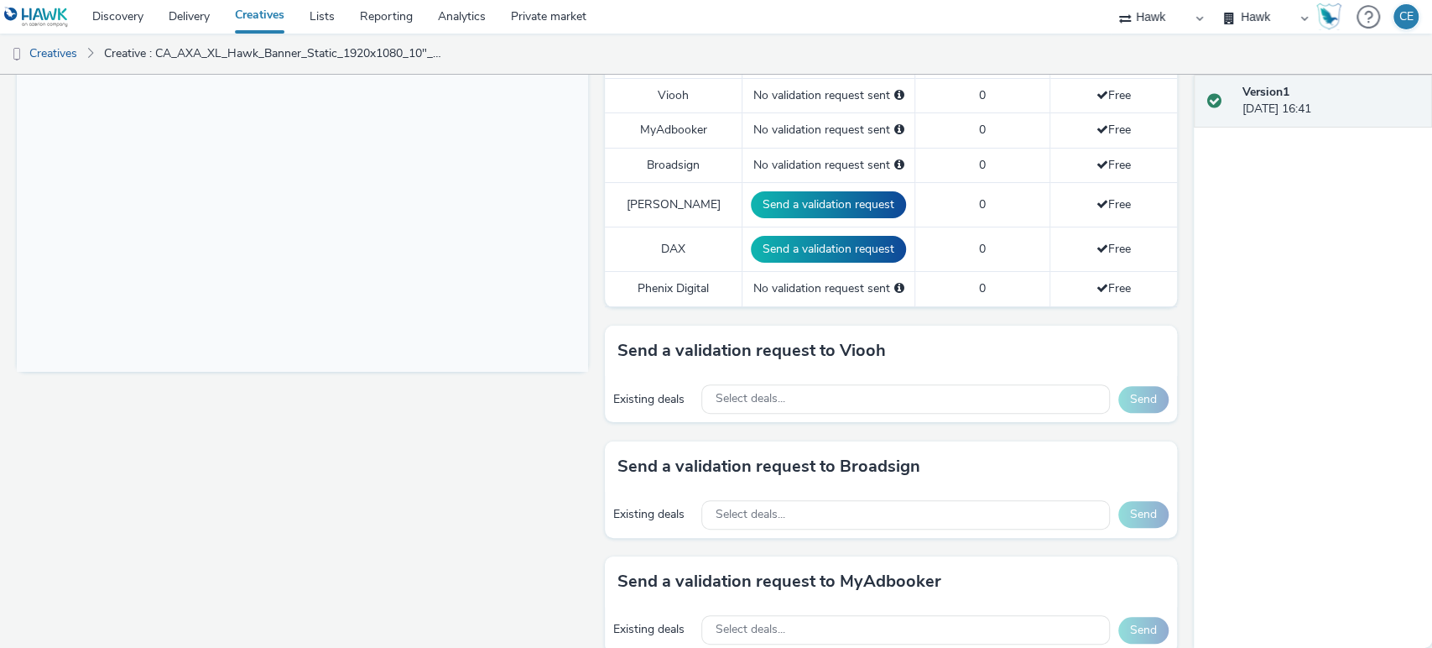
scroll to position [517, 0]
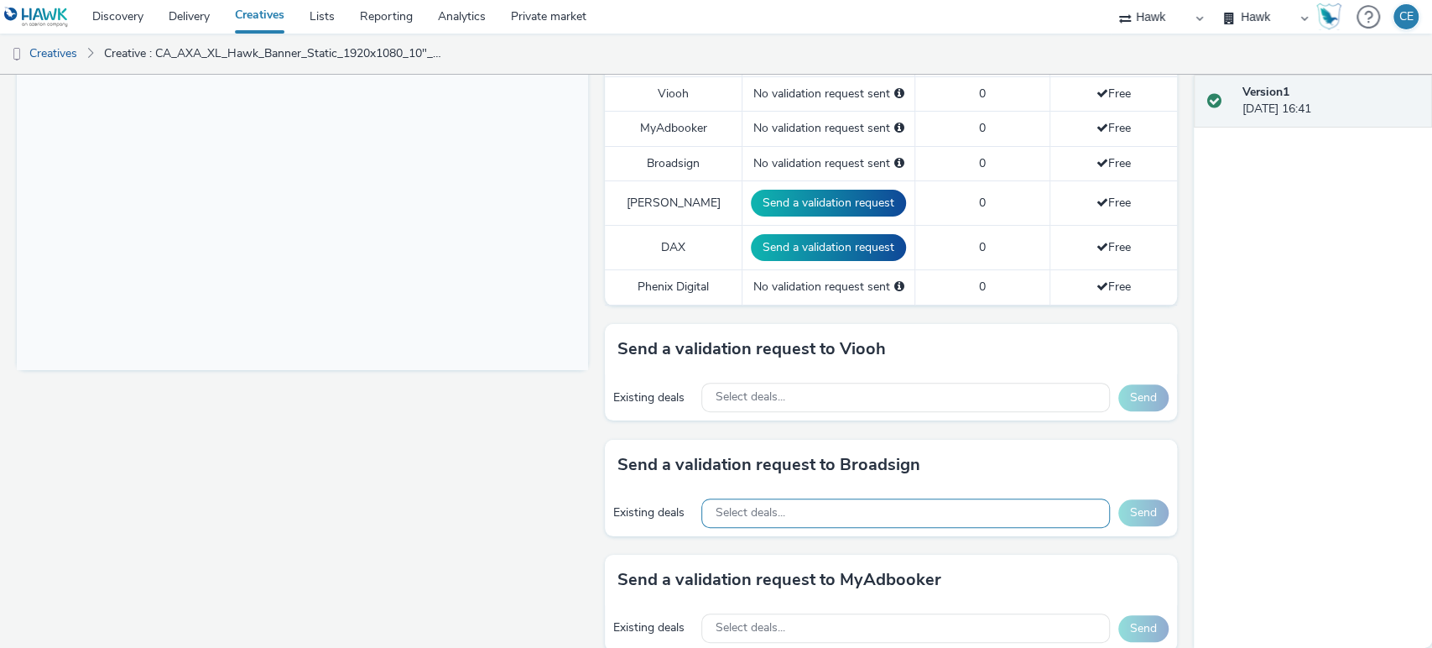
click at [743, 519] on div "Select deals..." at bounding box center [906, 512] width 408 height 29
paste input "captivate_office US"
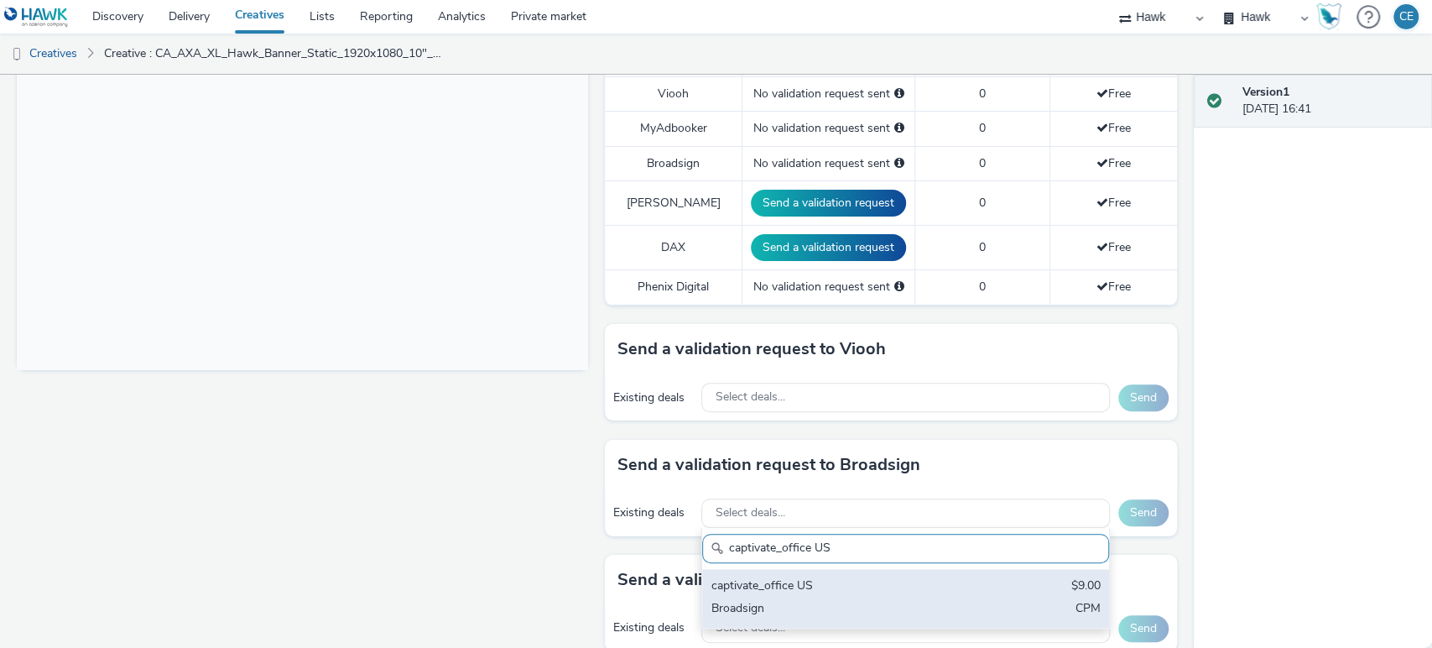
type input "captivate_office US"
click at [801, 589] on div "captivate_office US" at bounding box center [839, 586] width 257 height 19
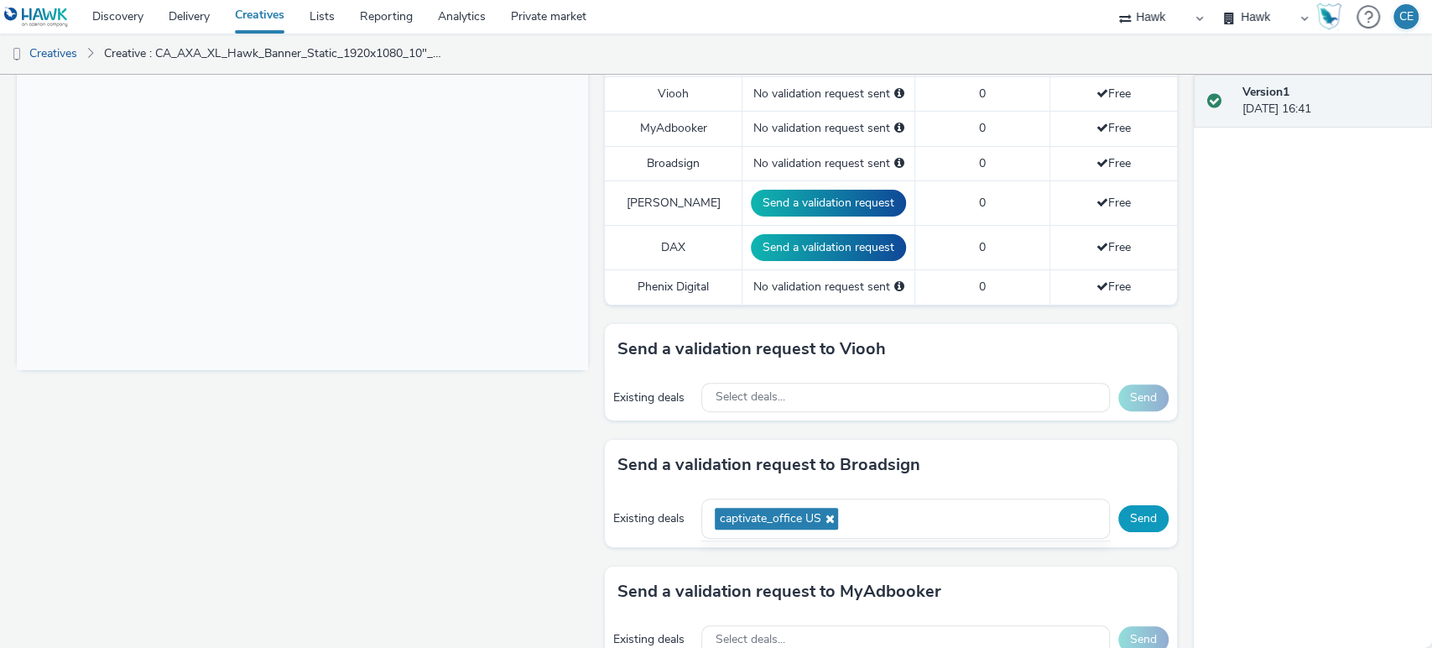
click at [1128, 520] on button "Send" at bounding box center [1144, 518] width 50 height 27
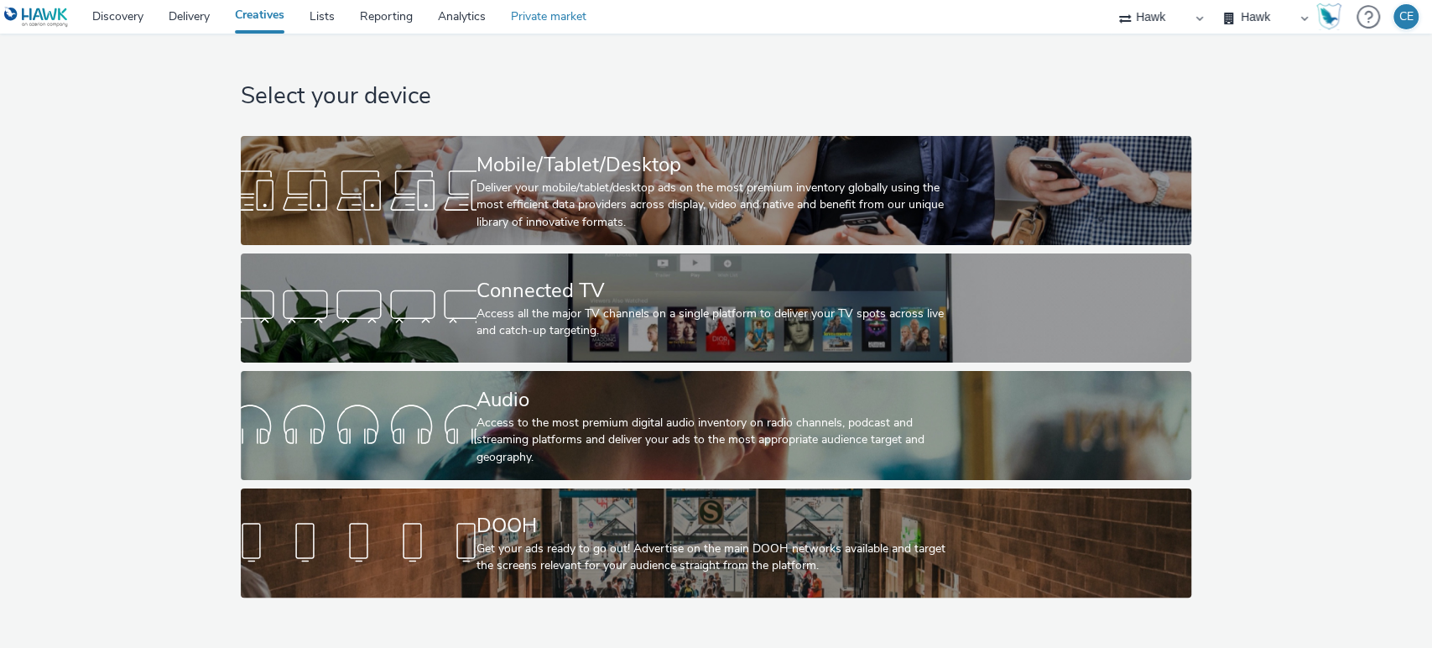
click at [523, 31] on link "Private market" at bounding box center [548, 17] width 101 height 34
